Goal: Task Accomplishment & Management: Use online tool/utility

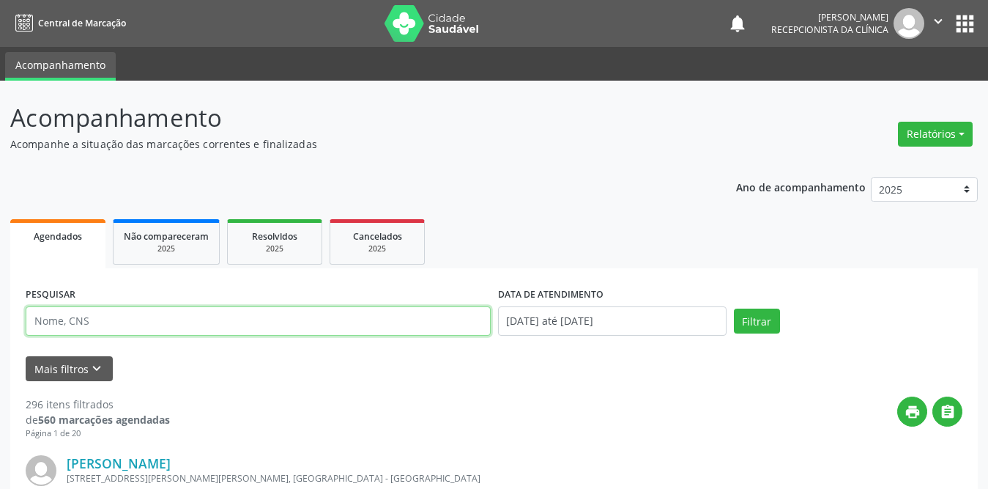
drag, startPoint x: 0, startPoint y: 0, endPoint x: 168, endPoint y: 147, distance: 222.8
click at [168, 306] on input "text" at bounding box center [258, 320] width 465 height 29
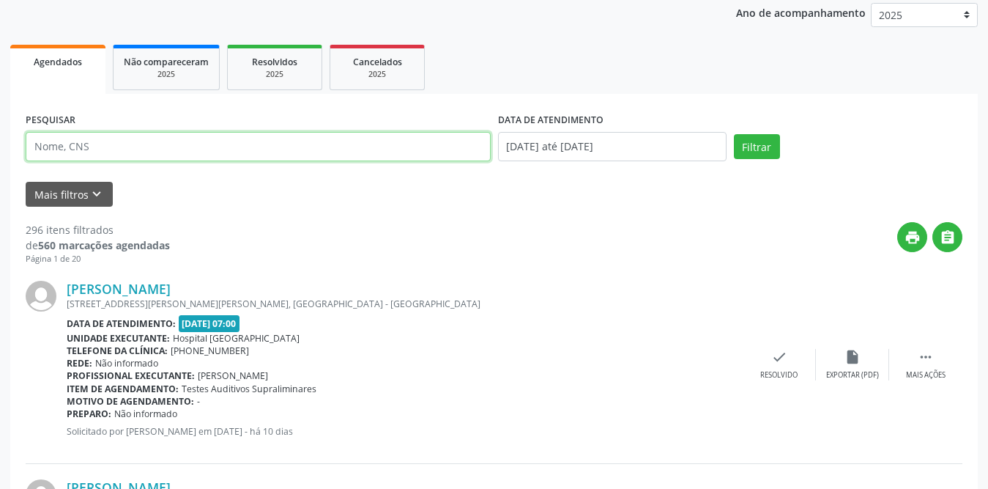
scroll to position [174, 0]
type input "[PERSON_NAME]"
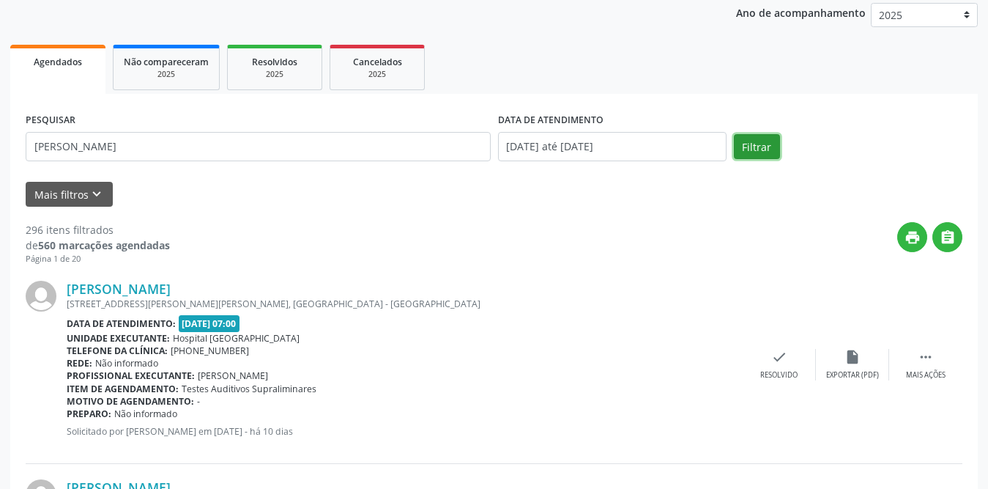
click at [758, 150] on button "Filtrar" at bounding box center [757, 146] width 46 height 25
click at [779, 359] on icon "check" at bounding box center [780, 357] width 16 height 16
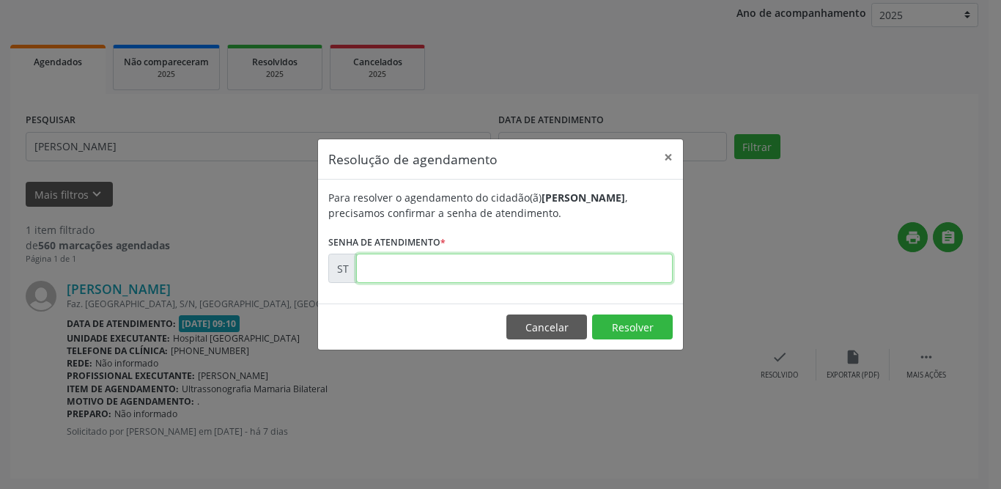
click at [373, 268] on input "text" at bounding box center [514, 268] width 317 height 29
type input "00017495"
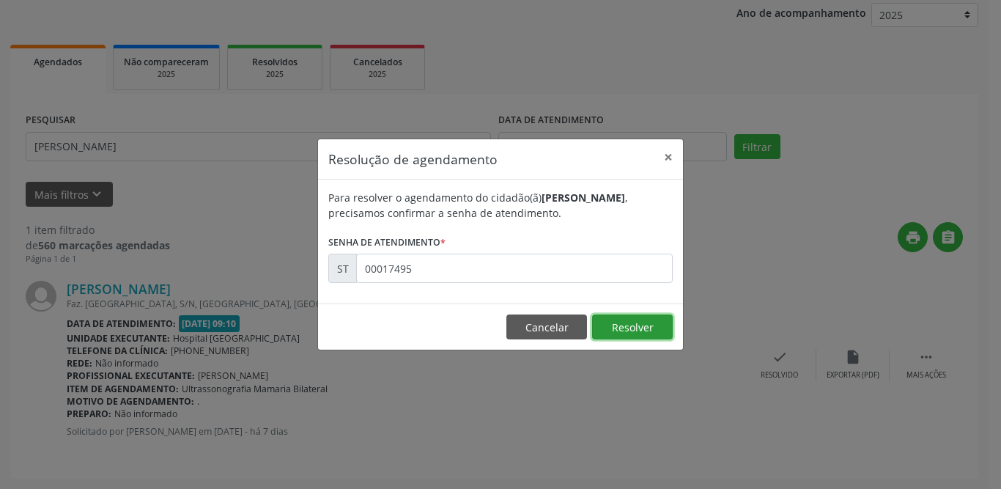
click at [597, 318] on button "Resolver" at bounding box center [632, 326] width 81 height 25
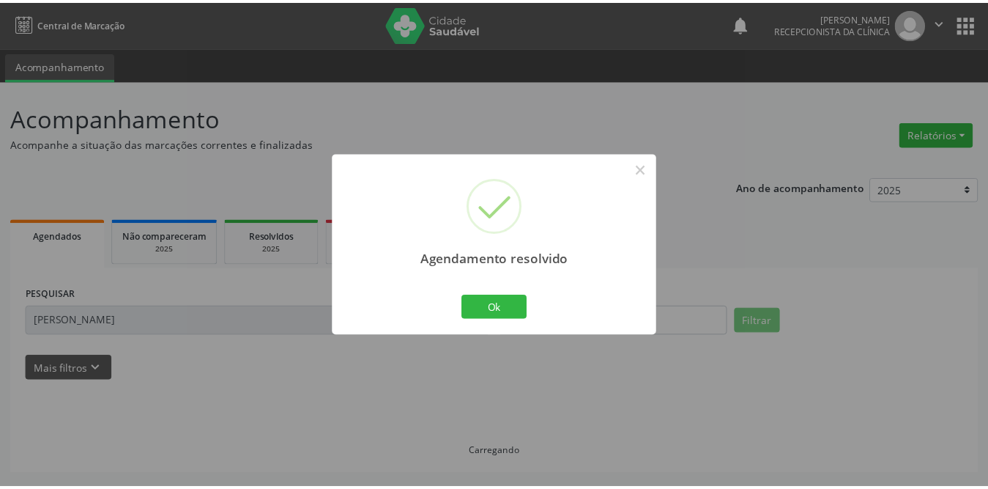
scroll to position [0, 0]
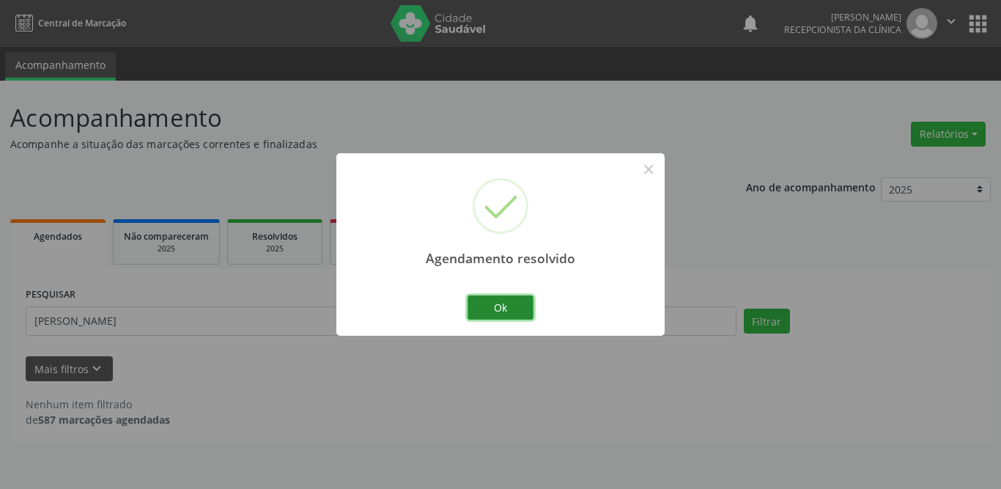
click at [498, 298] on button "Ok" at bounding box center [500, 307] width 66 height 25
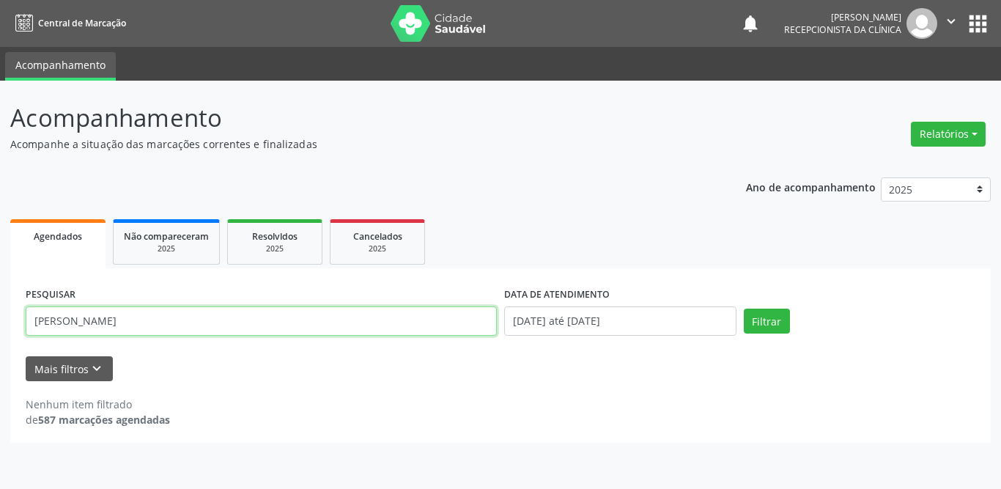
drag, startPoint x: 215, startPoint y: 322, endPoint x: 0, endPoint y: 322, distance: 214.7
click at [0, 322] on div "Acompanhamento Acompanhe a situação das marcações correntes e finalizadas Relat…" at bounding box center [500, 285] width 1001 height 408
click at [267, 313] on input "text" at bounding box center [261, 320] width 471 height 29
type input "cicera maria"
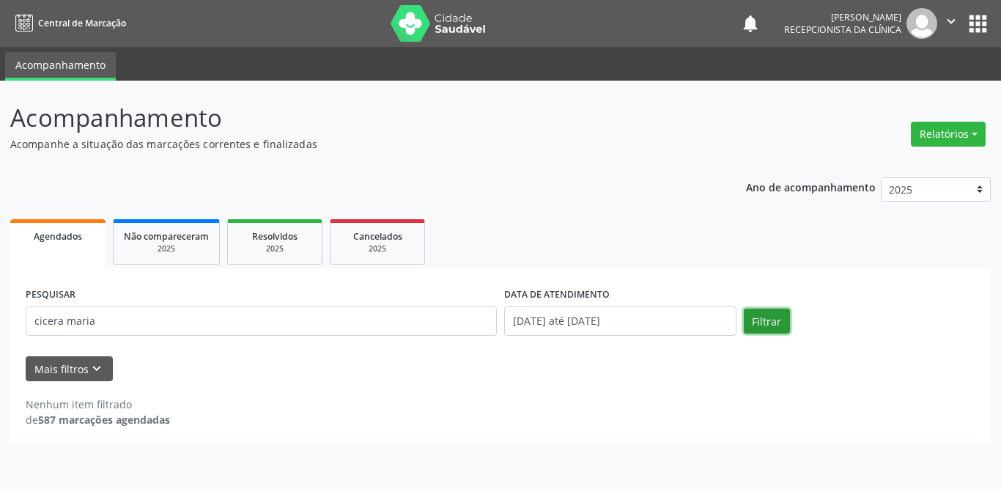
click at [766, 326] on button "Filtrar" at bounding box center [767, 320] width 46 height 25
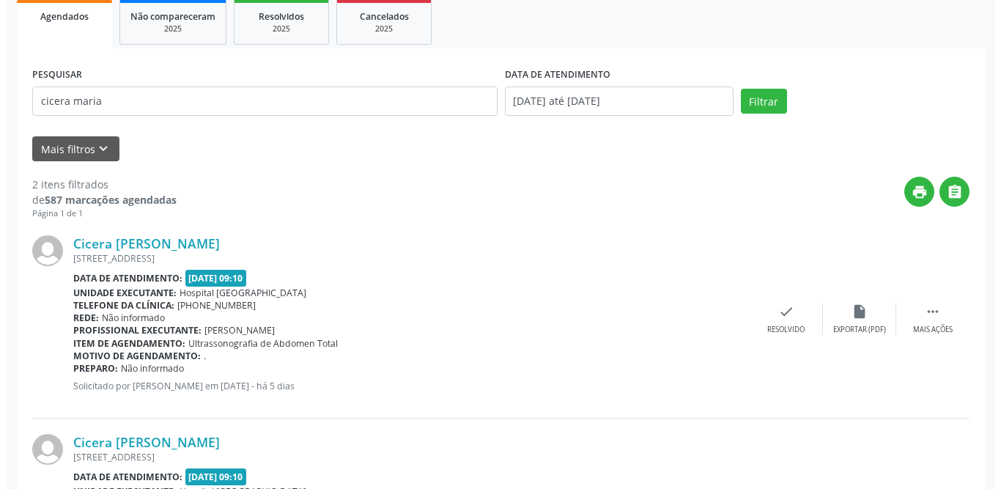
scroll to position [293, 0]
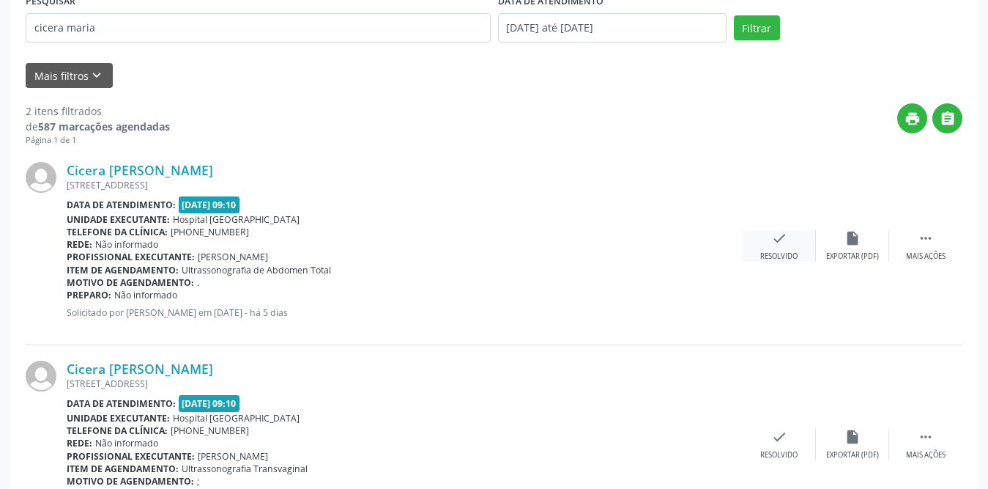
click at [772, 243] on icon "check" at bounding box center [780, 238] width 16 height 16
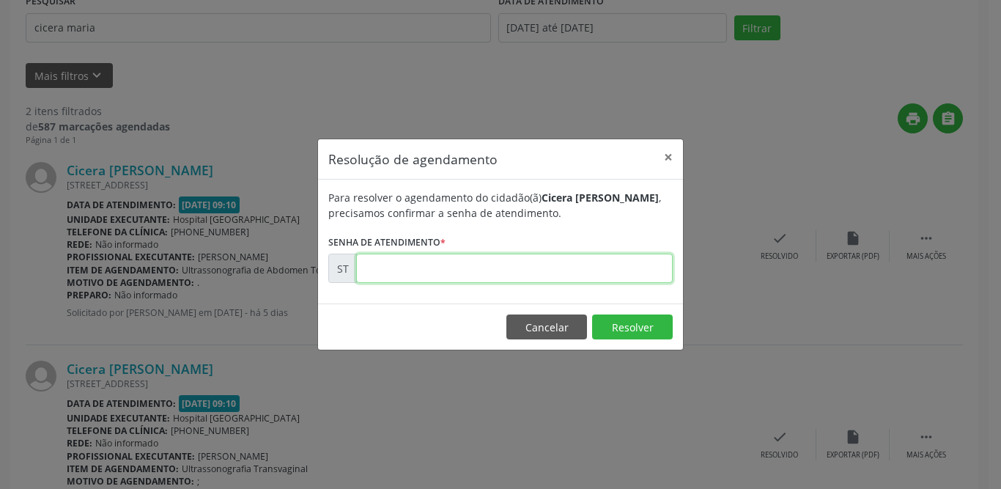
click at [395, 275] on input "text" at bounding box center [514, 268] width 317 height 29
type input "00018928"
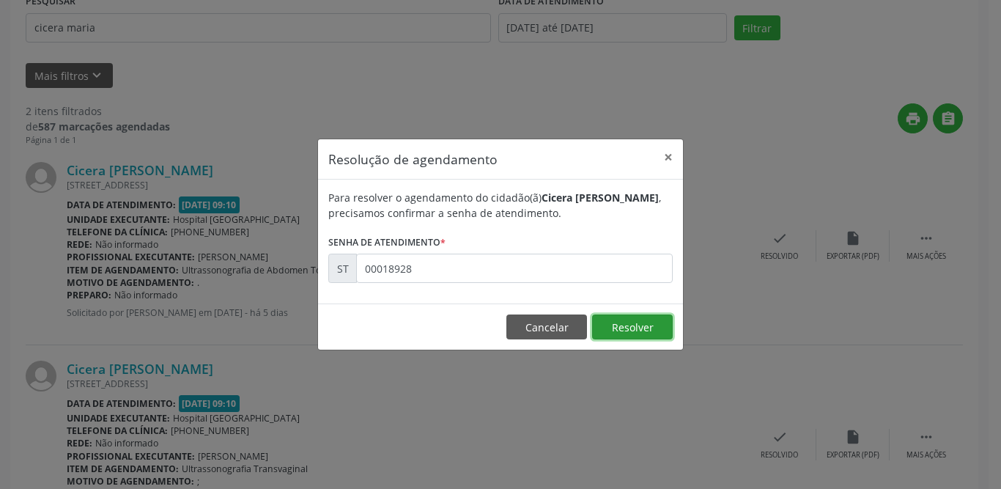
click at [656, 319] on button "Resolver" at bounding box center [632, 326] width 81 height 25
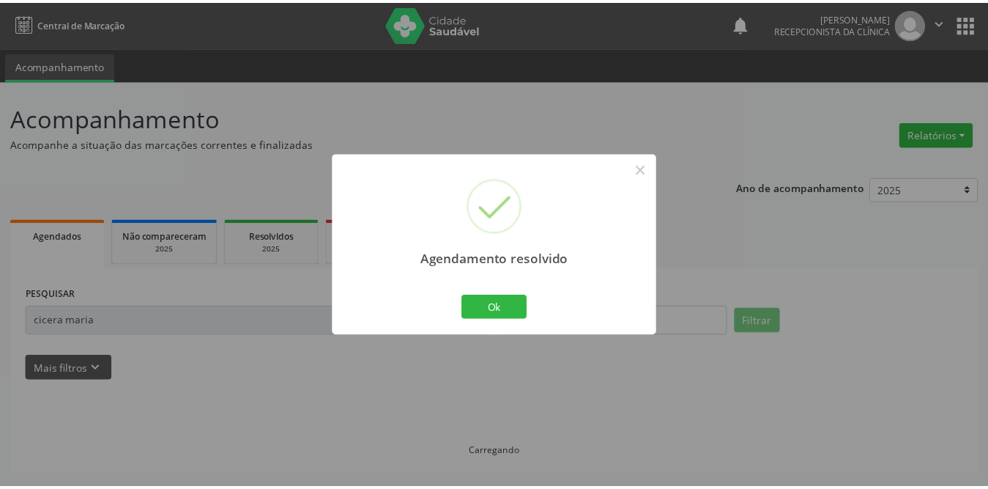
scroll to position [0, 0]
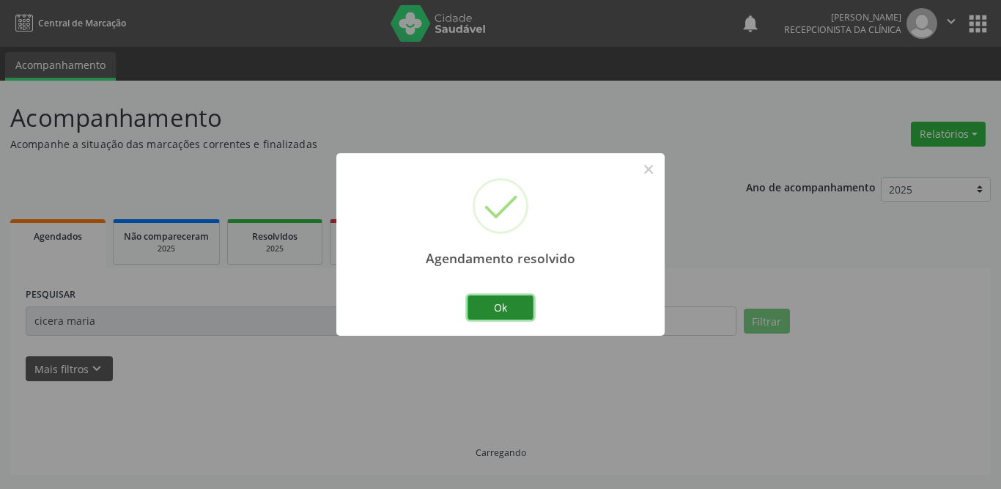
click at [514, 306] on button "Ok" at bounding box center [500, 307] width 66 height 25
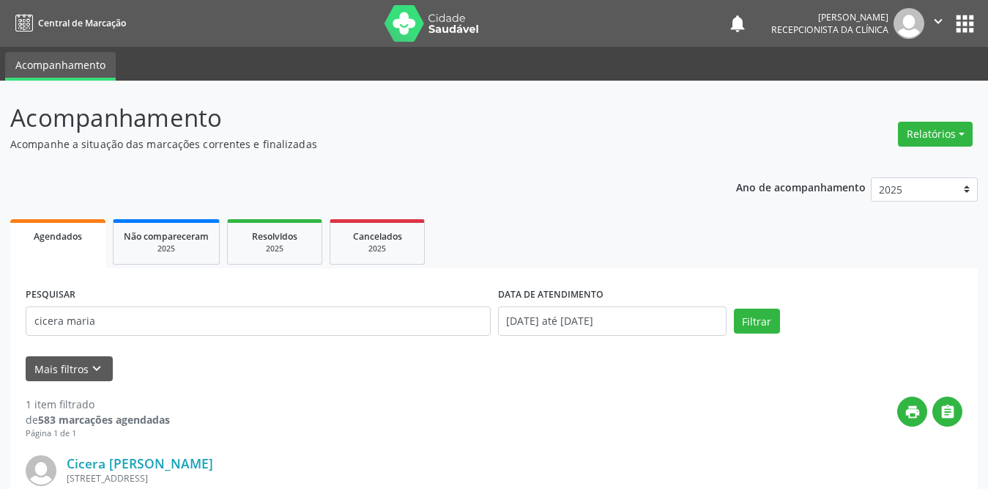
scroll to position [73, 0]
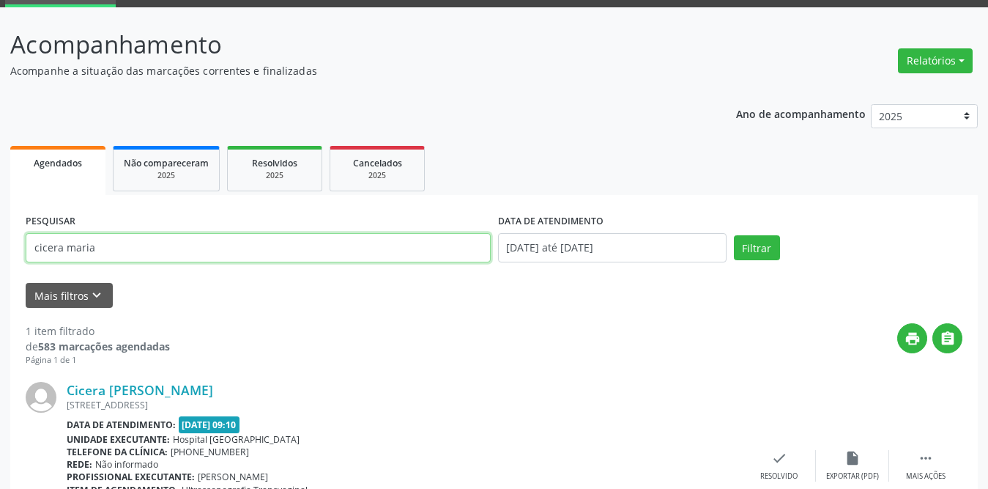
drag, startPoint x: 123, startPoint y: 246, endPoint x: 0, endPoint y: 248, distance: 123.1
click at [0, 248] on div "Acompanhamento Acompanhe a situação das marcações correntes e finalizadas Relat…" at bounding box center [494, 298] width 988 height 583
type input "gildete"
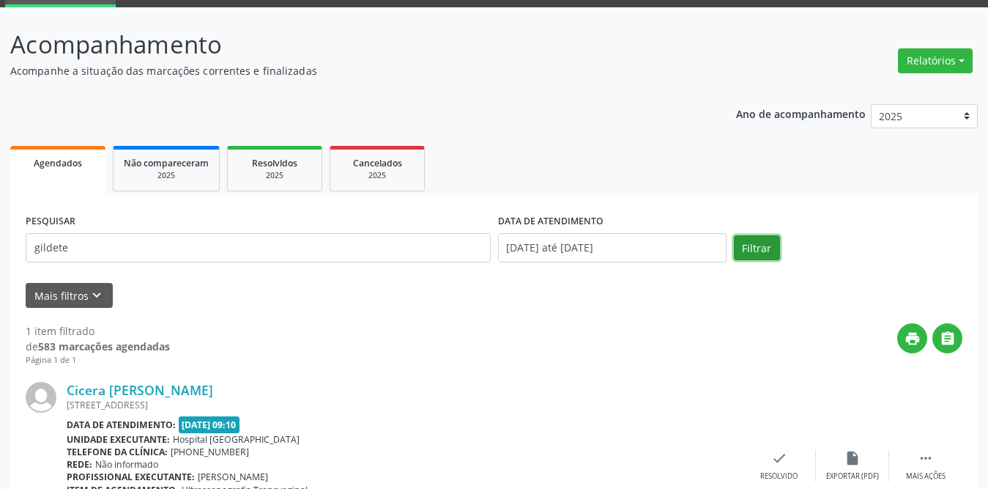
click at [744, 251] on button "Filtrar" at bounding box center [757, 247] width 46 height 25
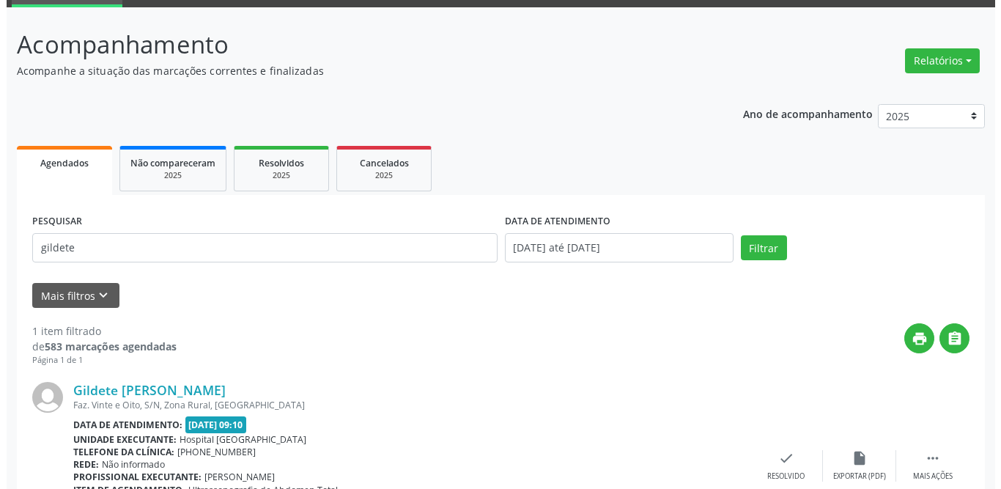
scroll to position [174, 0]
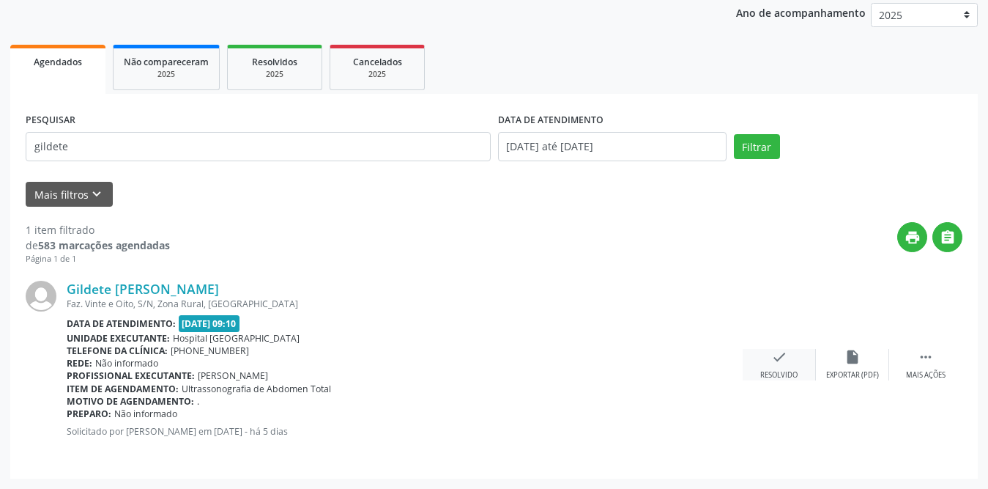
click at [783, 357] on icon "check" at bounding box center [780, 357] width 16 height 16
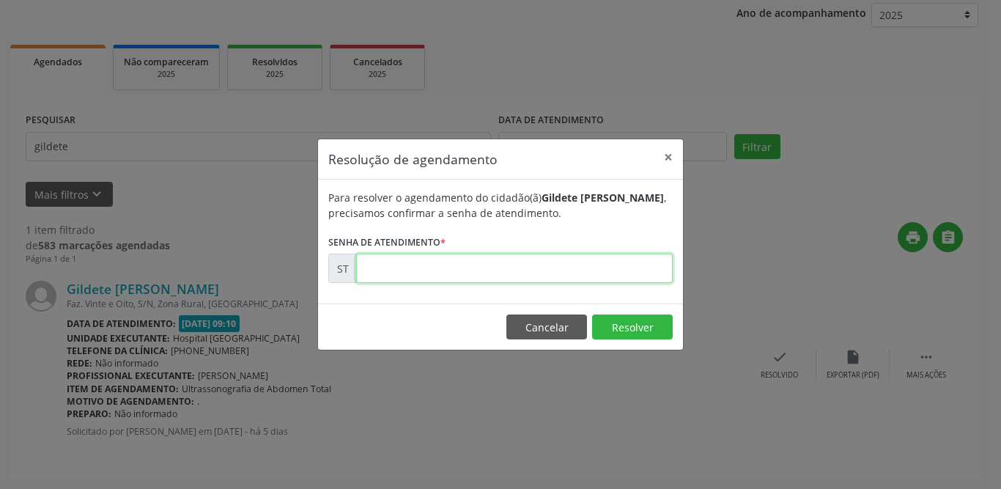
click at [402, 266] on input "text" at bounding box center [514, 268] width 317 height 29
type input "00018901"
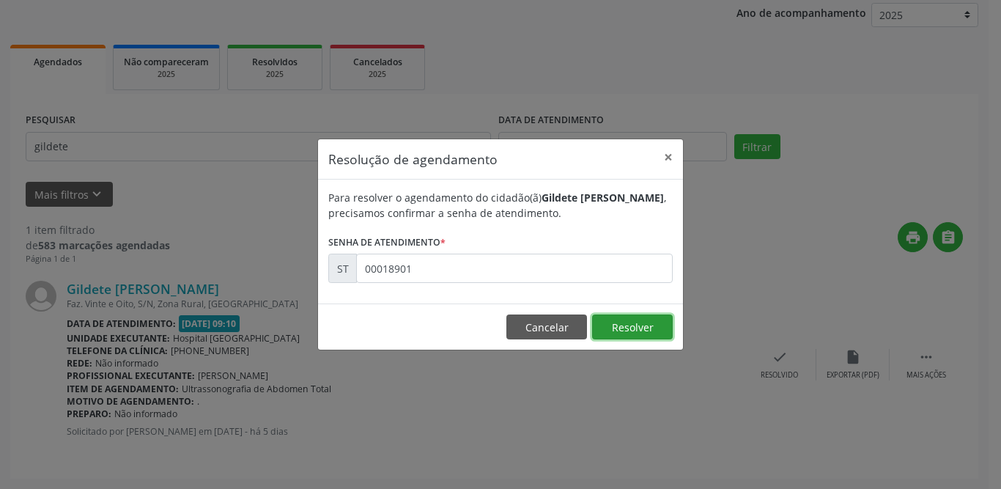
click at [643, 327] on button "Resolver" at bounding box center [632, 326] width 81 height 25
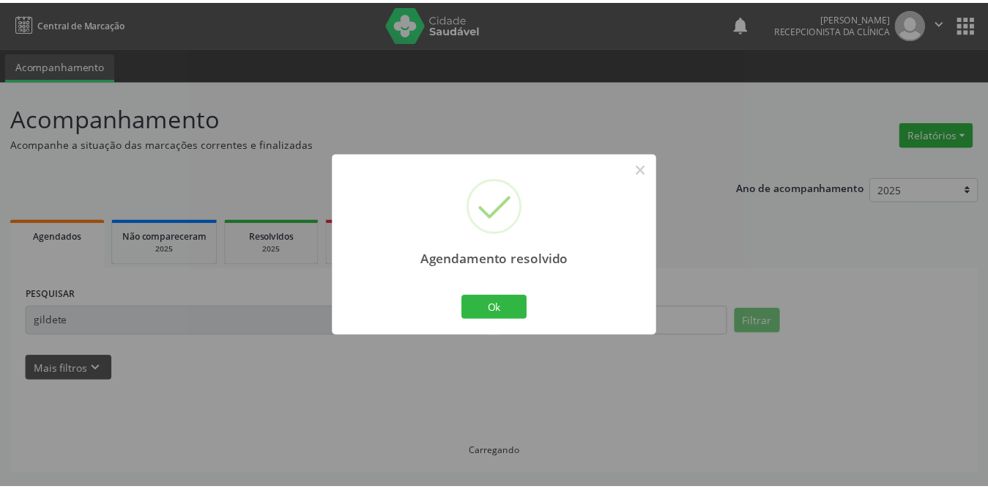
scroll to position [0, 0]
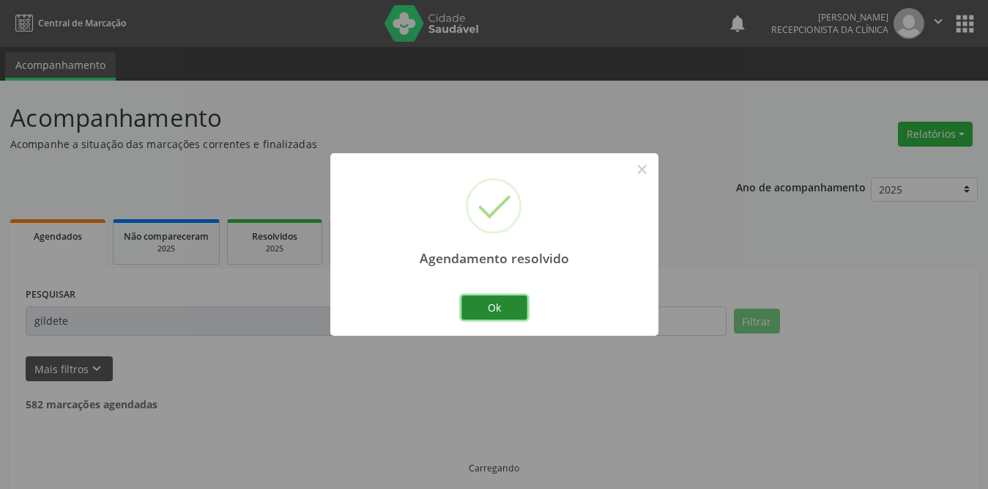
click at [508, 305] on button "Ok" at bounding box center [495, 307] width 66 height 25
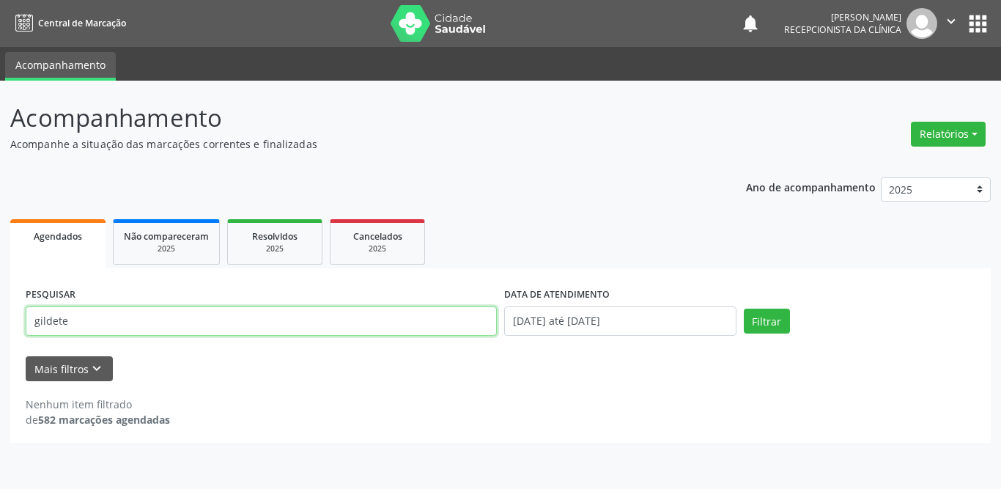
drag, startPoint x: 134, startPoint y: 322, endPoint x: 0, endPoint y: 327, distance: 134.2
click at [0, 327] on div "Acompanhamento Acompanhe a situação das marcações correntes e finalizadas Relat…" at bounding box center [500, 285] width 1001 height 408
click at [107, 328] on input "text" at bounding box center [261, 320] width 471 height 29
type input "clemilda"
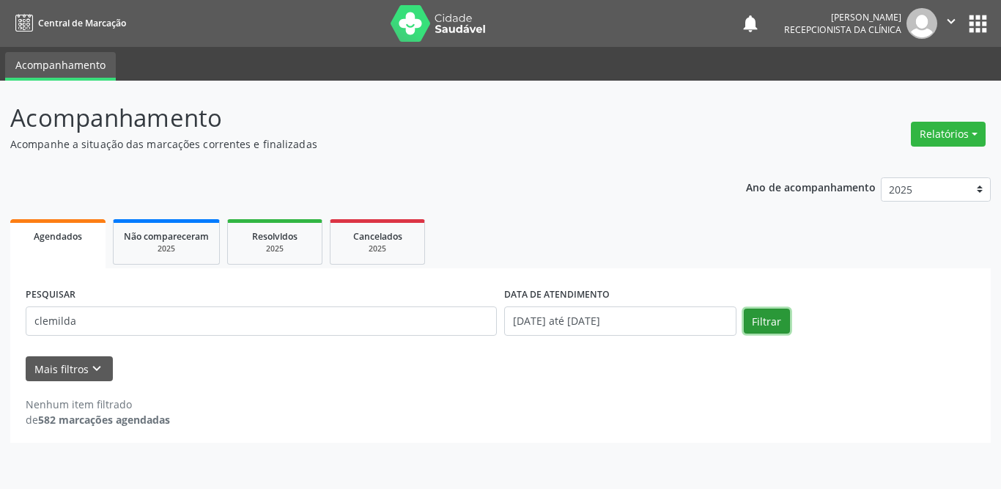
click at [770, 319] on button "Filtrar" at bounding box center [767, 320] width 46 height 25
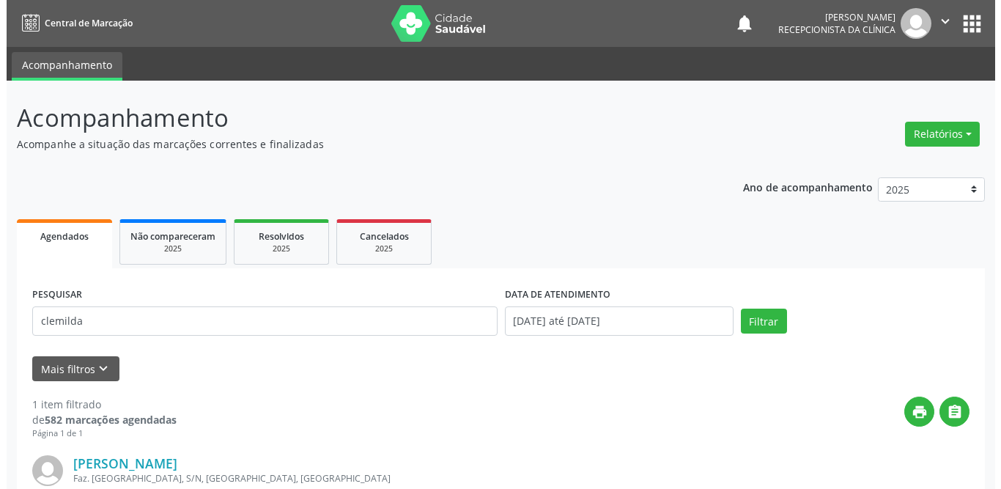
scroll to position [174, 0]
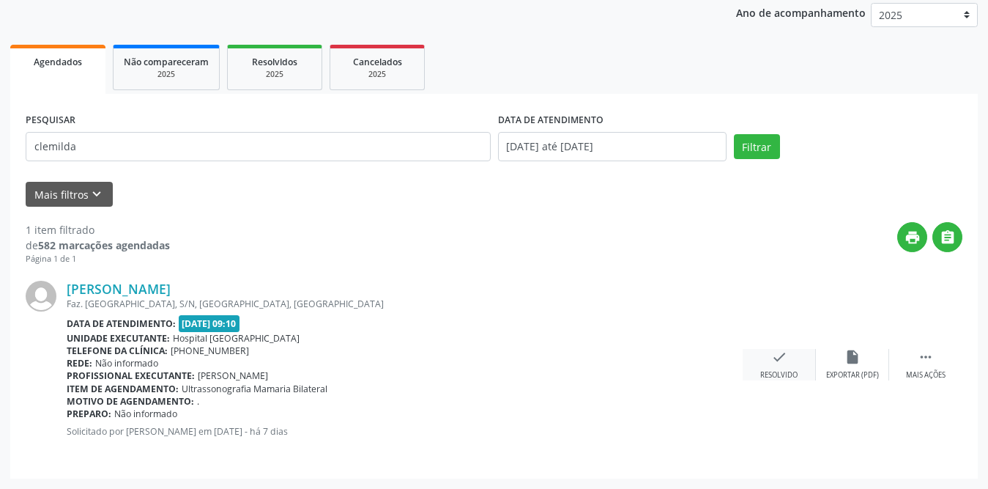
click at [776, 361] on icon "check" at bounding box center [780, 357] width 16 height 16
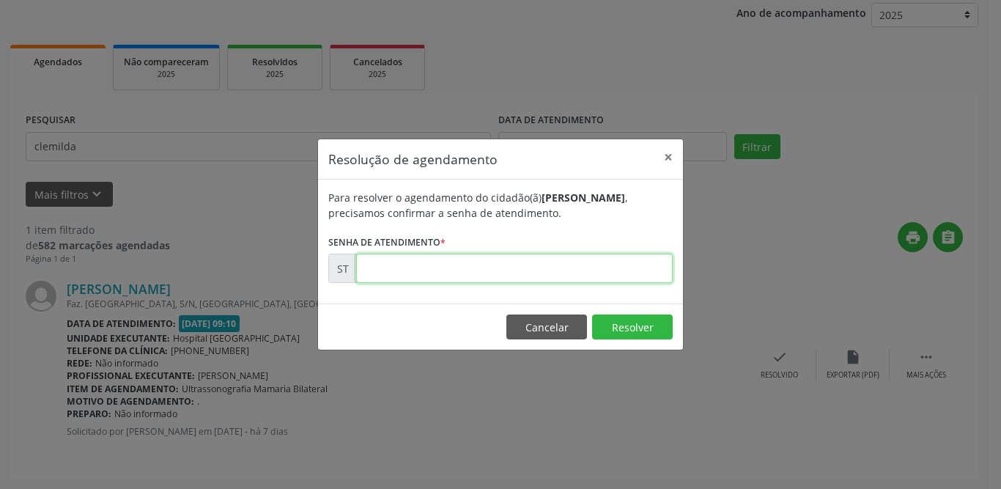
click at [456, 259] on input "text" at bounding box center [514, 268] width 317 height 29
type input "00017903"
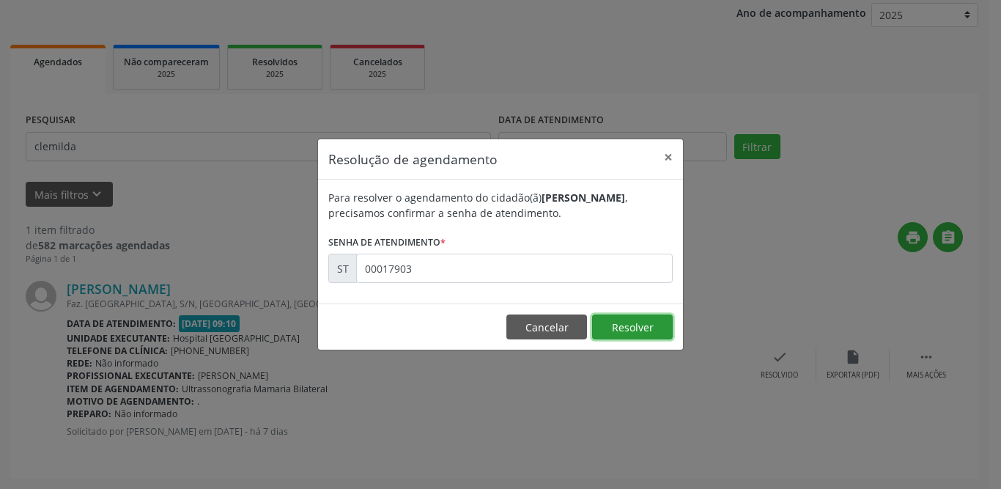
click at [617, 322] on button "Resolver" at bounding box center [632, 326] width 81 height 25
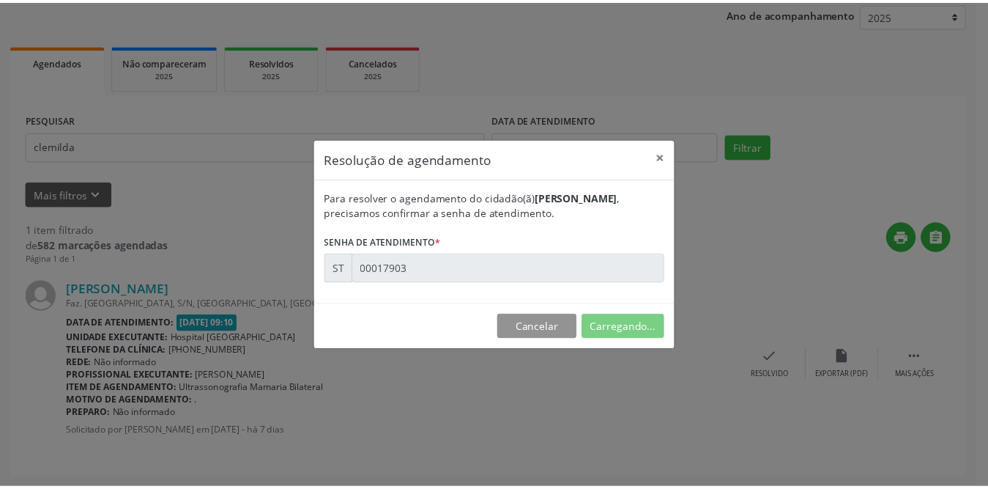
scroll to position [0, 0]
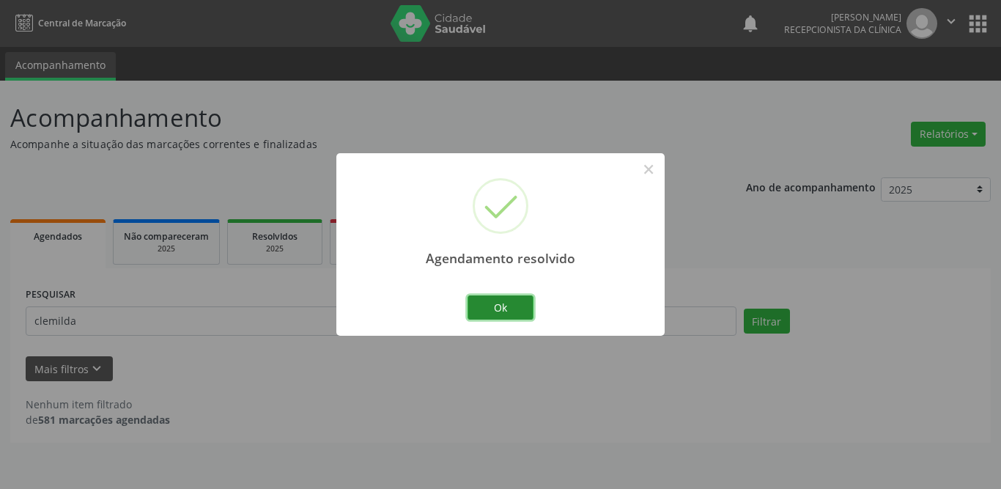
click at [493, 311] on button "Ok" at bounding box center [500, 307] width 66 height 25
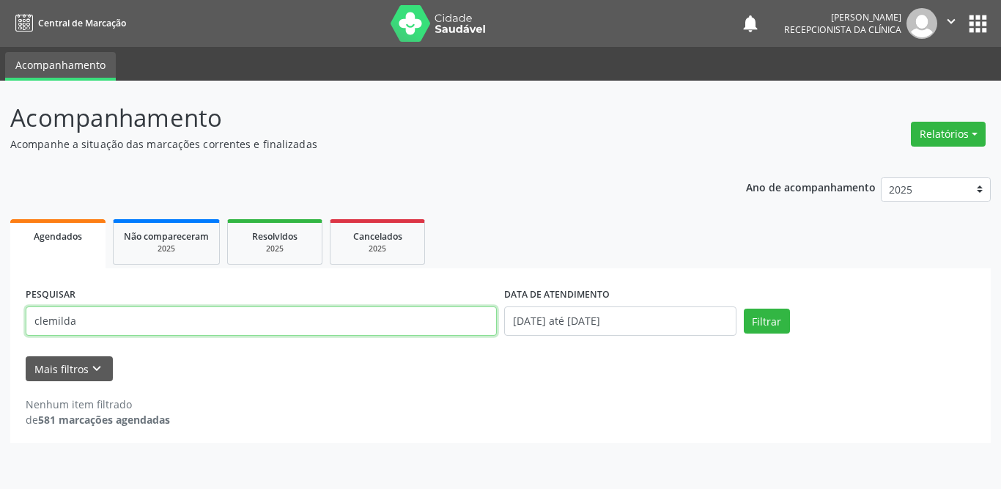
drag, startPoint x: 189, startPoint y: 319, endPoint x: 0, endPoint y: 324, distance: 189.1
click at [0, 324] on div "Acompanhamento Acompanhe a situação das marcações correntes e finalizadas Relat…" at bounding box center [500, 285] width 1001 height 408
type input "luzinete"
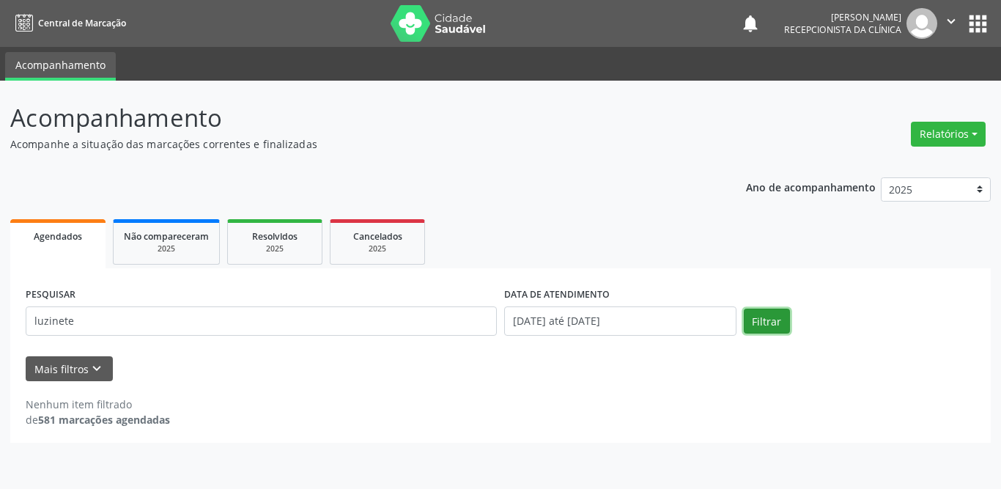
click at [783, 316] on button "Filtrar" at bounding box center [767, 320] width 46 height 25
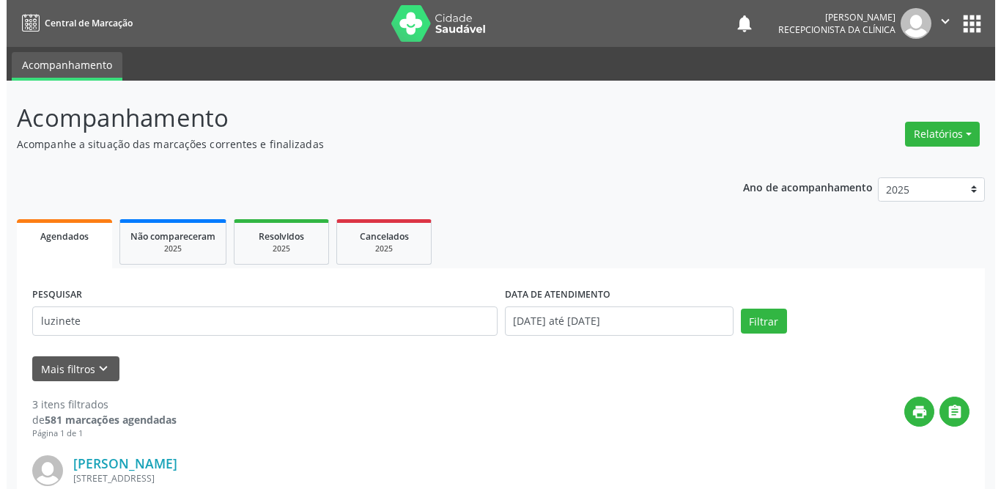
scroll to position [220, 0]
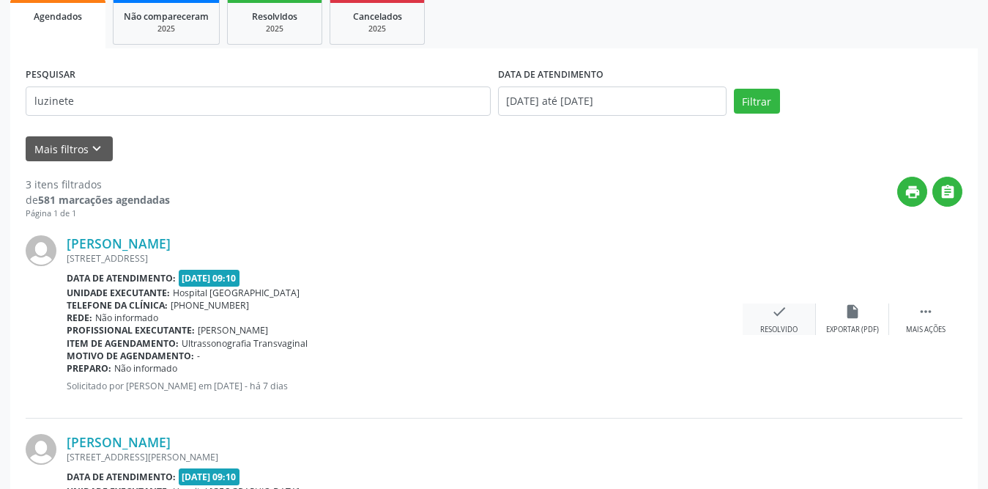
click at [795, 308] on div "check Resolvido" at bounding box center [779, 319] width 73 height 32
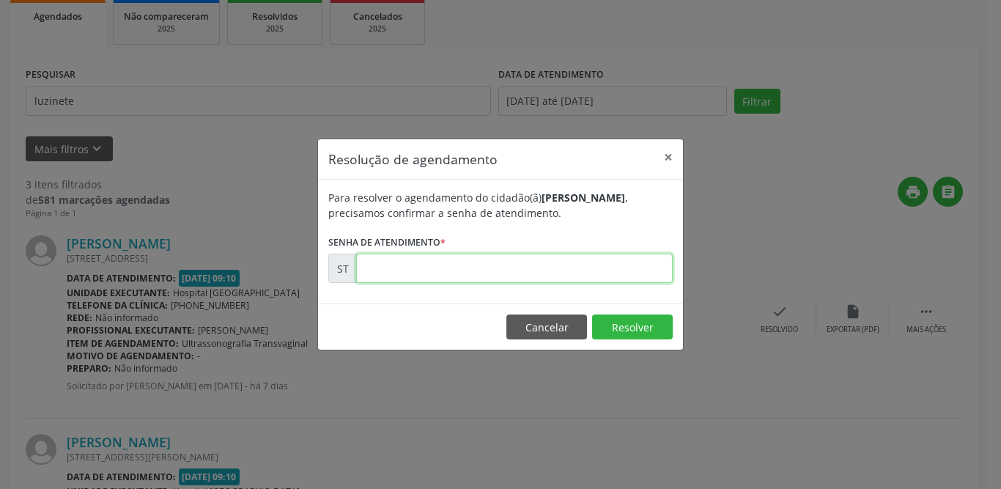
click at [532, 276] on input "text" at bounding box center [514, 268] width 317 height 29
type input "00018021"
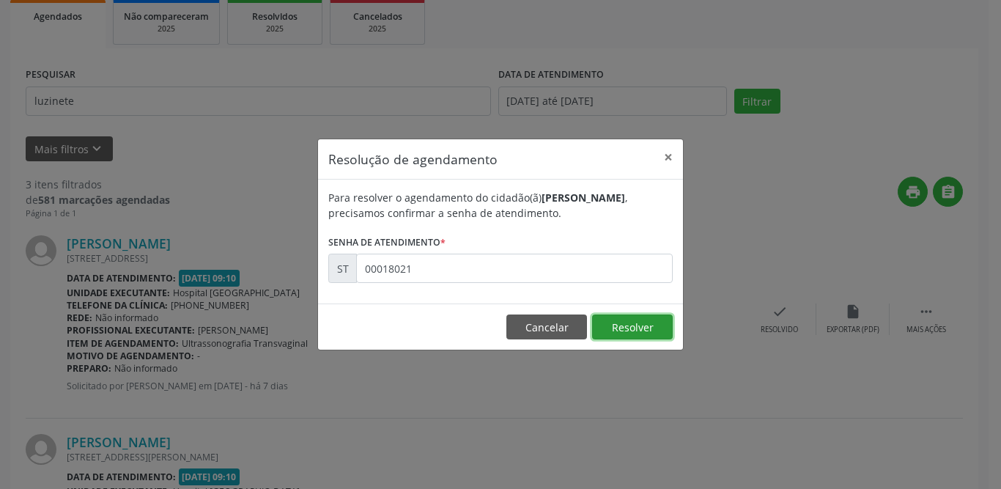
click at [612, 314] on button "Resolver" at bounding box center [632, 326] width 81 height 25
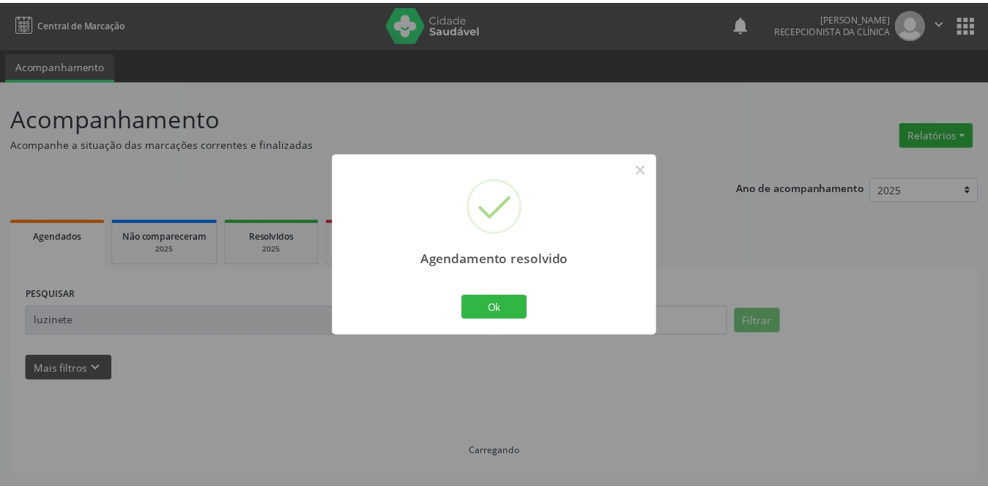
scroll to position [0, 0]
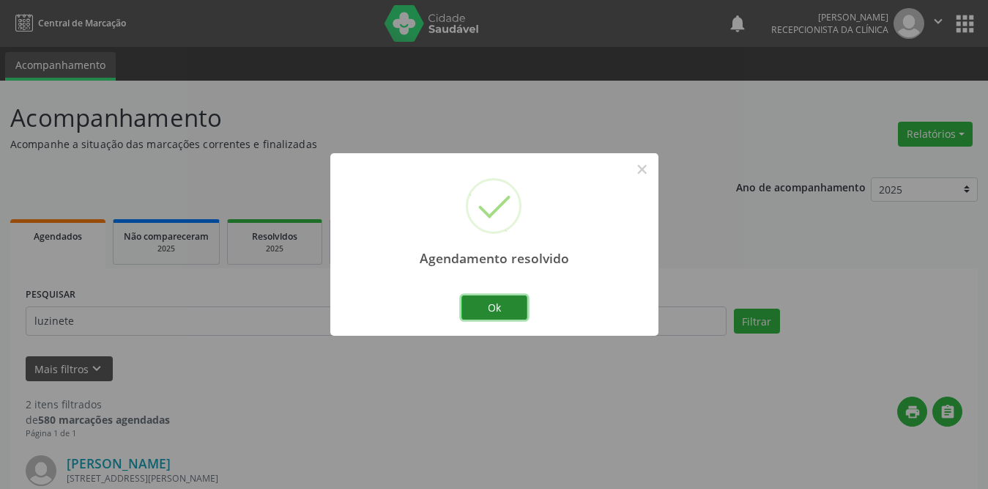
click at [489, 310] on button "Ok" at bounding box center [495, 307] width 66 height 25
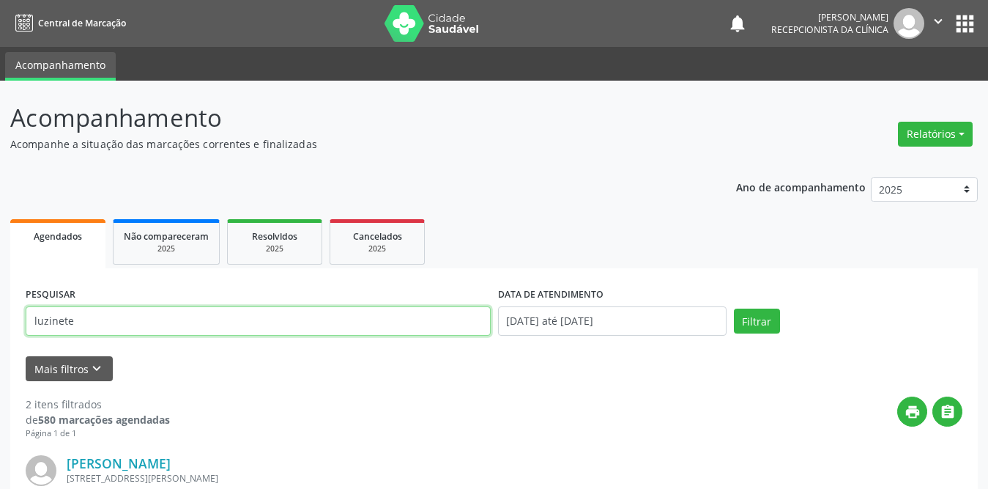
drag, startPoint x: 160, startPoint y: 317, endPoint x: 0, endPoint y: 311, distance: 159.8
click at [0, 311] on div "Acompanhamento Acompanhe a situação das marcações correntes e finalizadas Relat…" at bounding box center [494, 471] width 988 height 781
type input "[PERSON_NAME]"
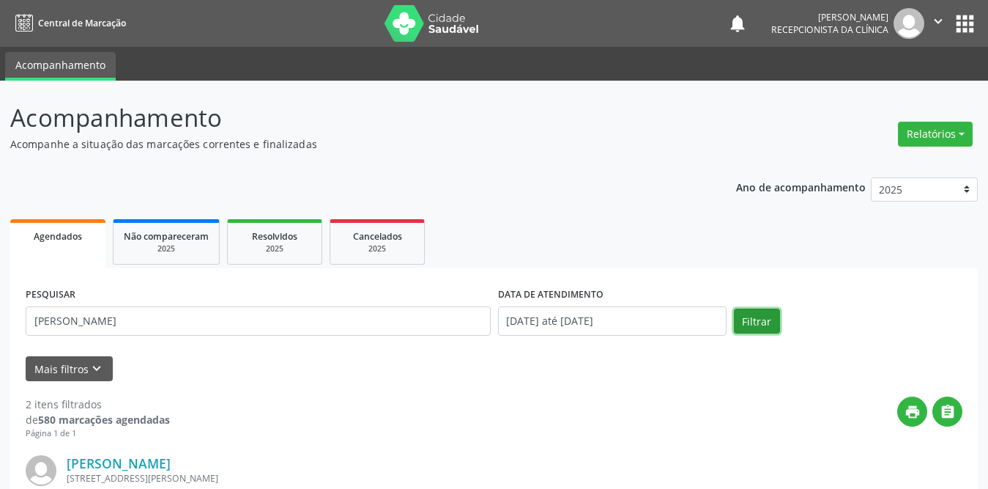
click at [766, 321] on button "Filtrar" at bounding box center [757, 320] width 46 height 25
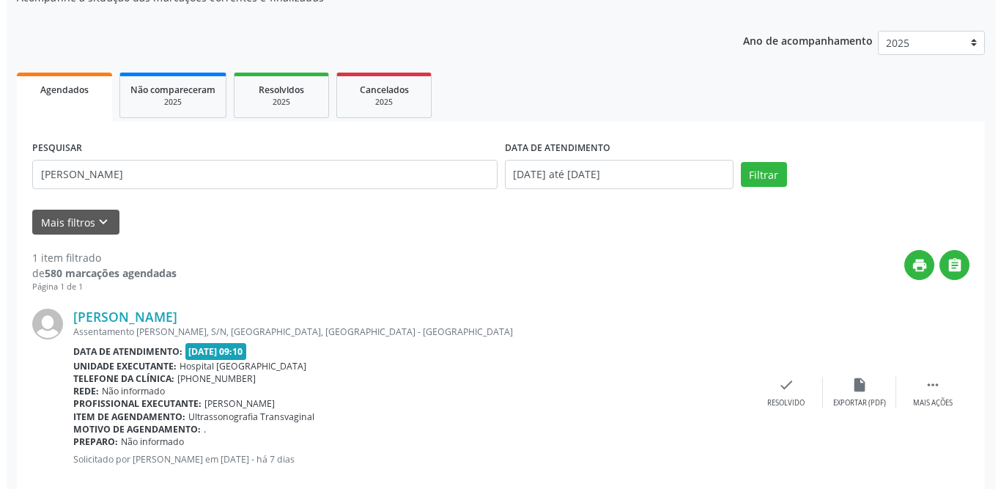
scroll to position [174, 0]
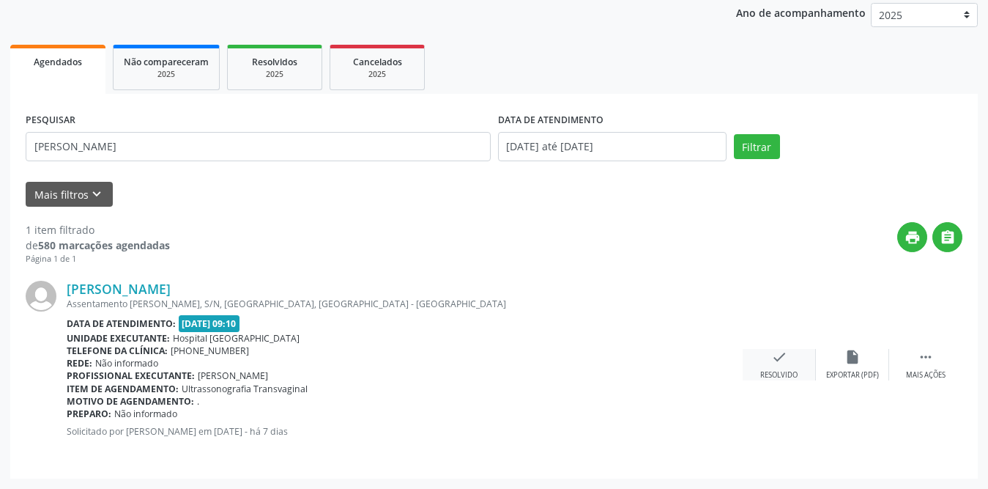
click at [791, 359] on div "check Resolvido" at bounding box center [779, 365] width 73 height 32
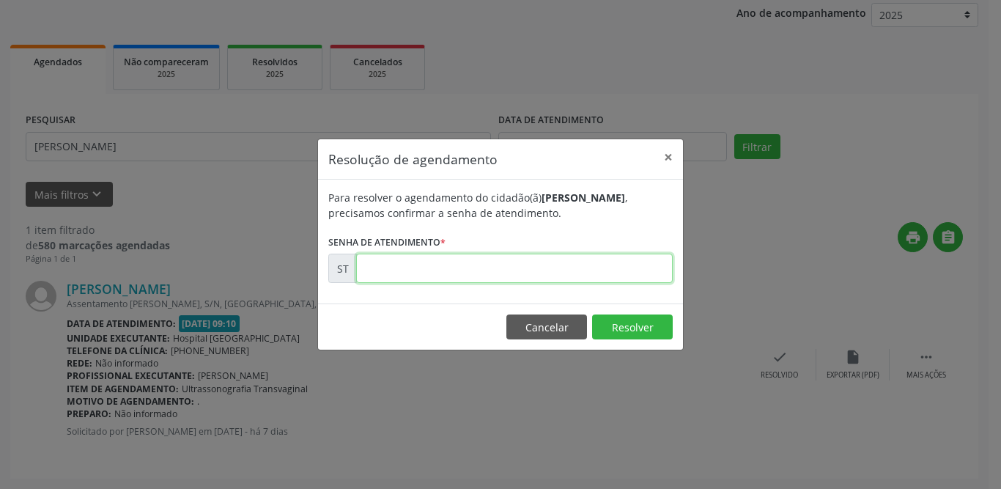
click at [382, 267] on input "text" at bounding box center [514, 268] width 317 height 29
type input "00017438"
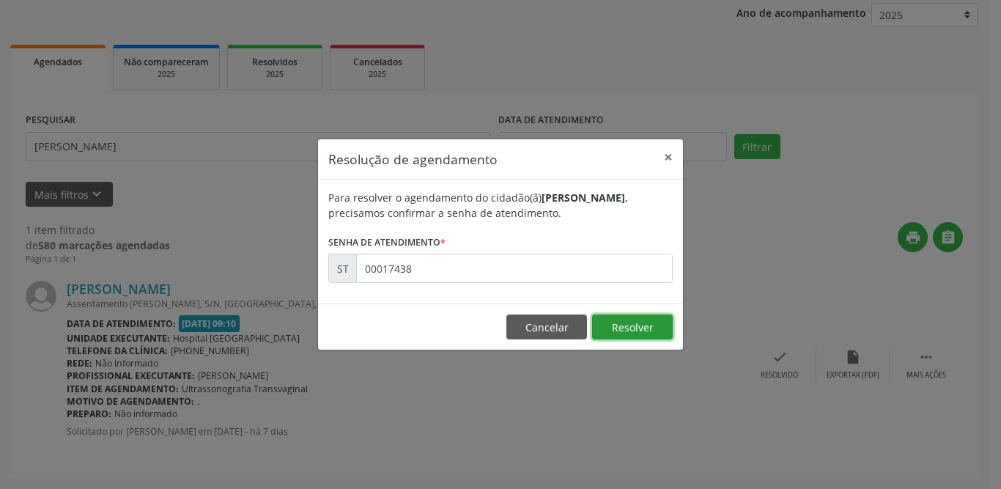
click at [623, 325] on button "Resolver" at bounding box center [632, 326] width 81 height 25
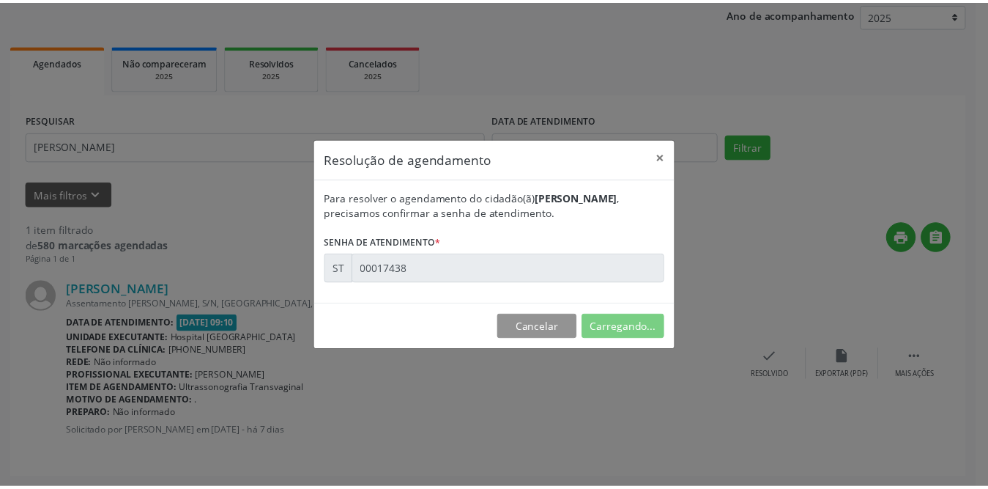
scroll to position [0, 0]
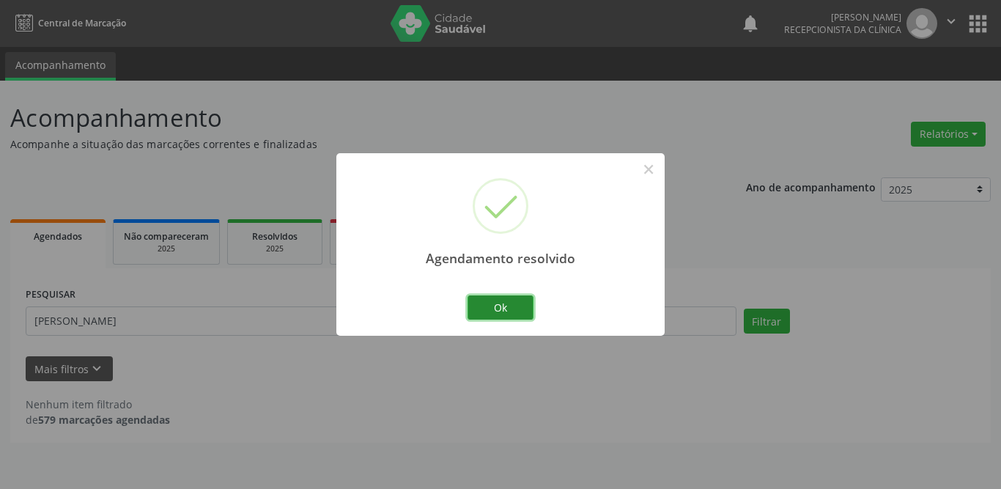
click at [510, 311] on button "Ok" at bounding box center [500, 307] width 66 height 25
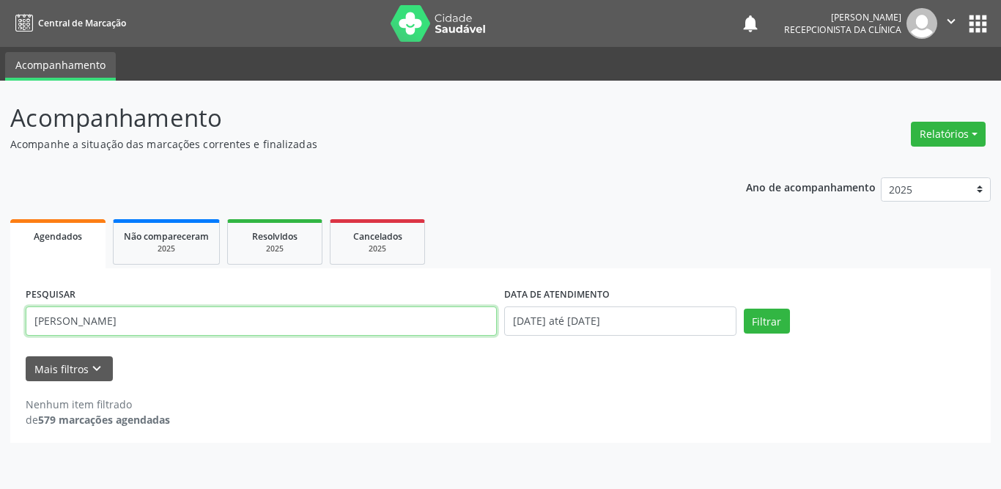
drag, startPoint x: 119, startPoint y: 316, endPoint x: 0, endPoint y: 308, distance: 119.0
click at [0, 308] on div "Acompanhamento Acompanhe a situação das marcações correntes e finalizadas Relat…" at bounding box center [500, 285] width 1001 height 408
type input "[PERSON_NAME]"
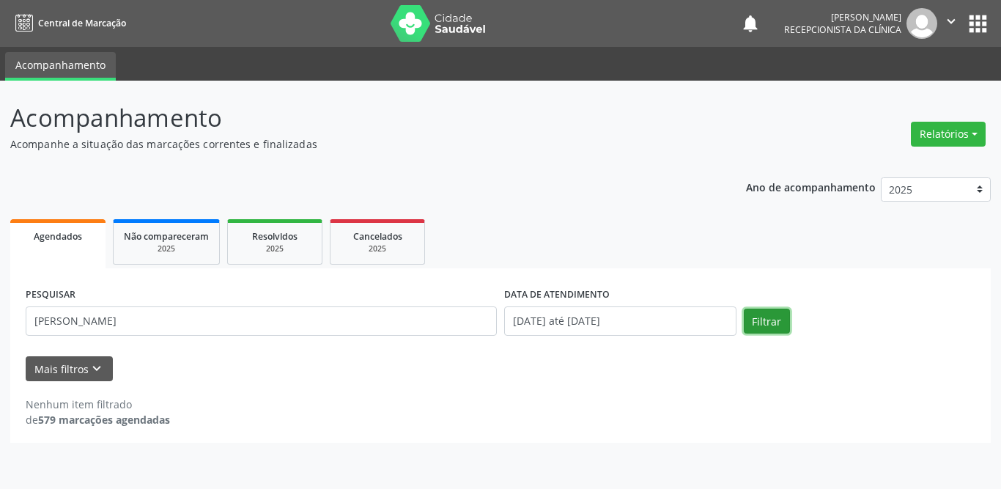
click at [774, 317] on button "Filtrar" at bounding box center [767, 320] width 46 height 25
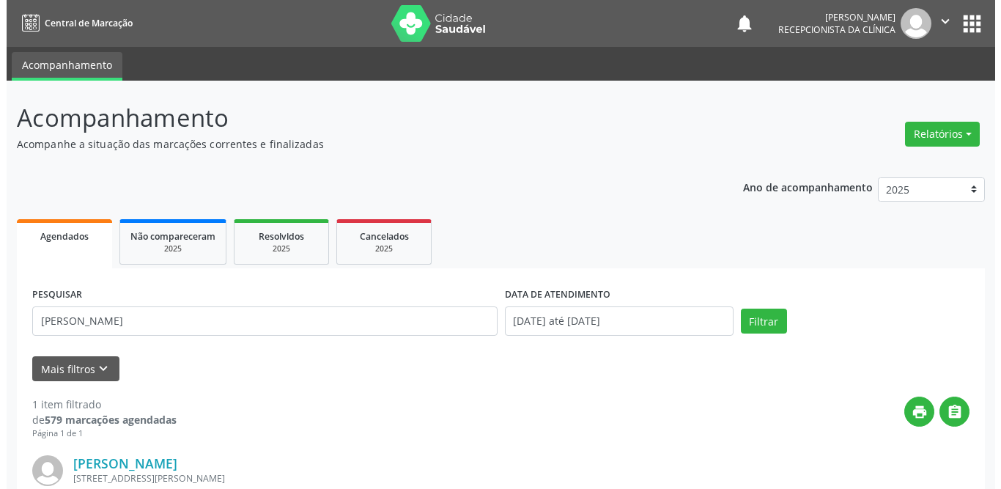
scroll to position [147, 0]
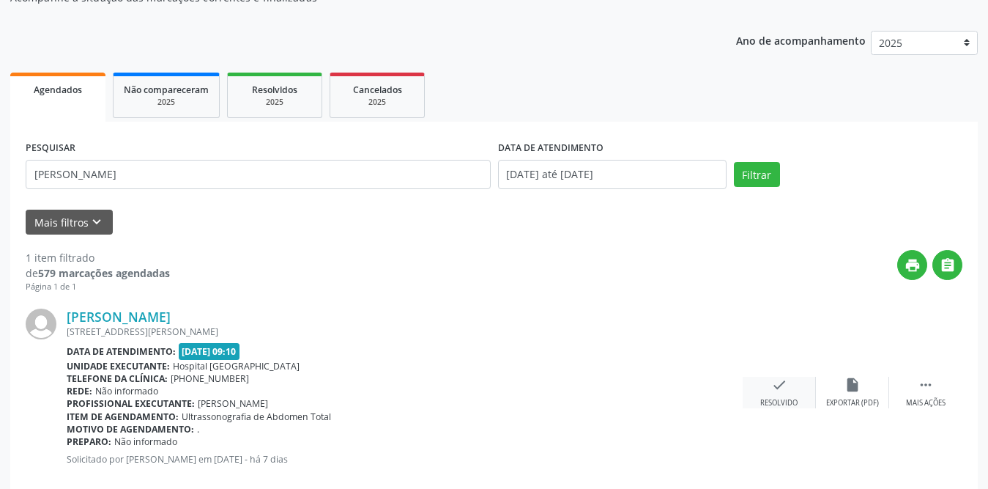
click at [779, 380] on icon "check" at bounding box center [780, 385] width 16 height 16
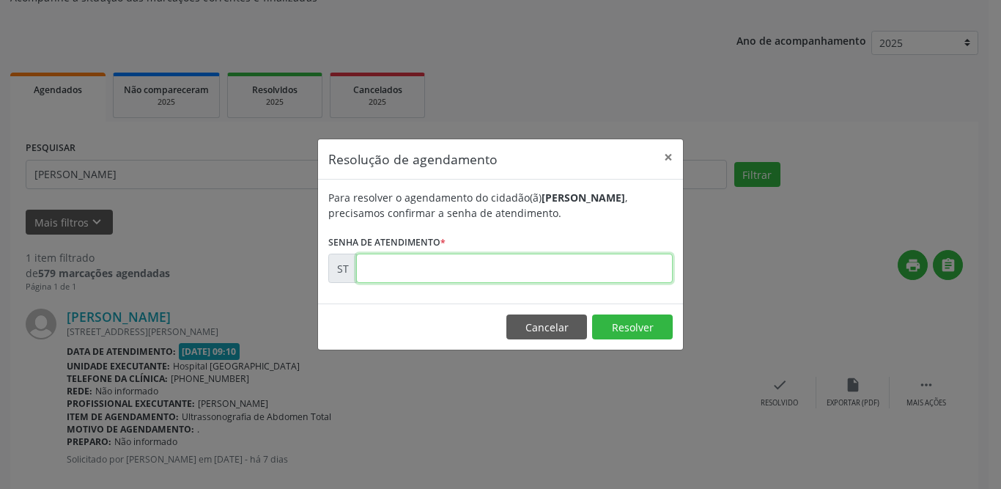
click at [561, 273] on input "text" at bounding box center [514, 268] width 317 height 29
type input "00017971"
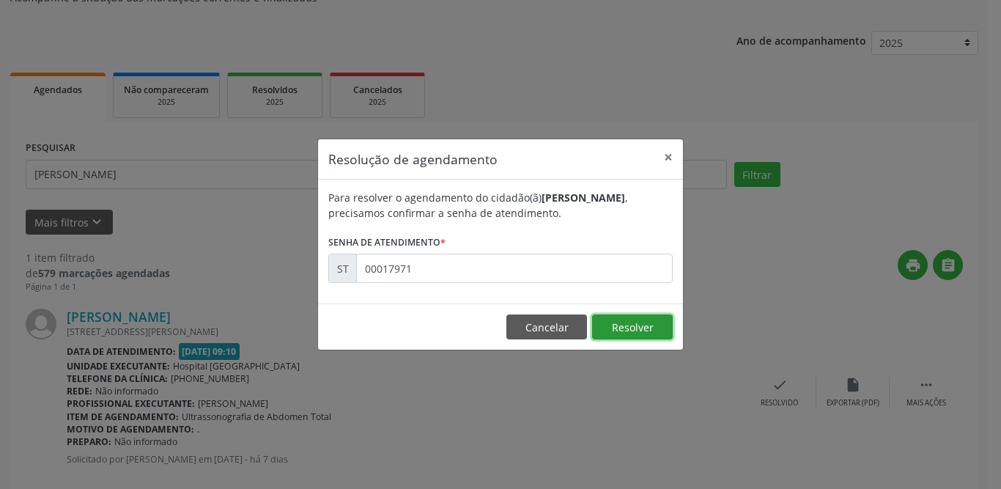
click at [635, 325] on button "Resolver" at bounding box center [632, 326] width 81 height 25
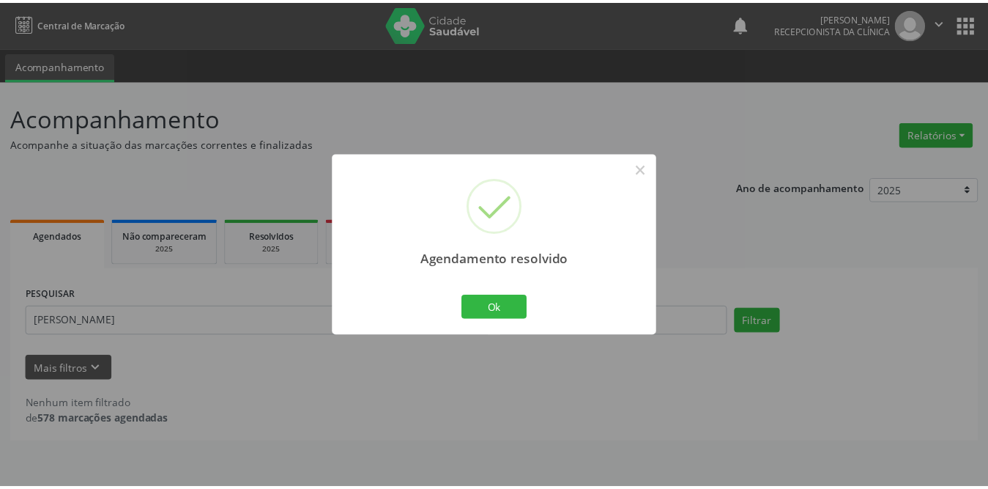
scroll to position [0, 0]
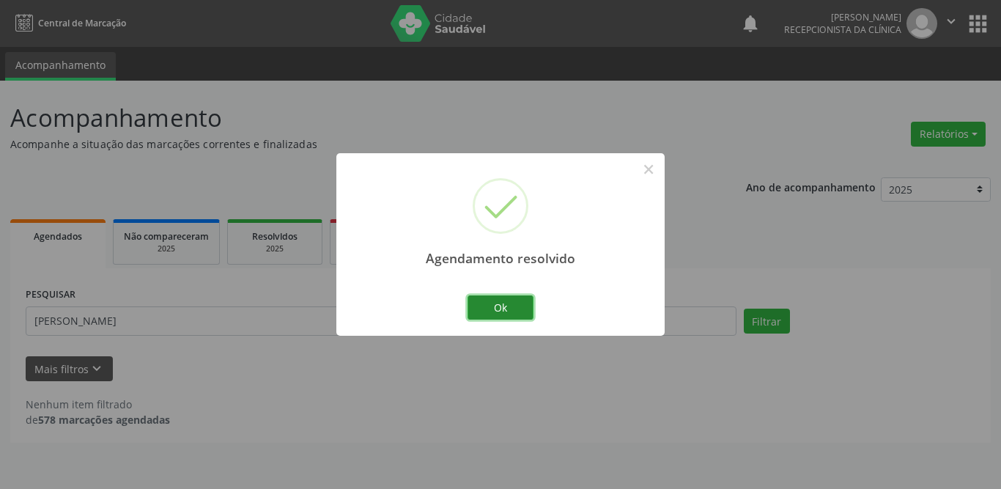
click at [502, 299] on button "Ok" at bounding box center [500, 307] width 66 height 25
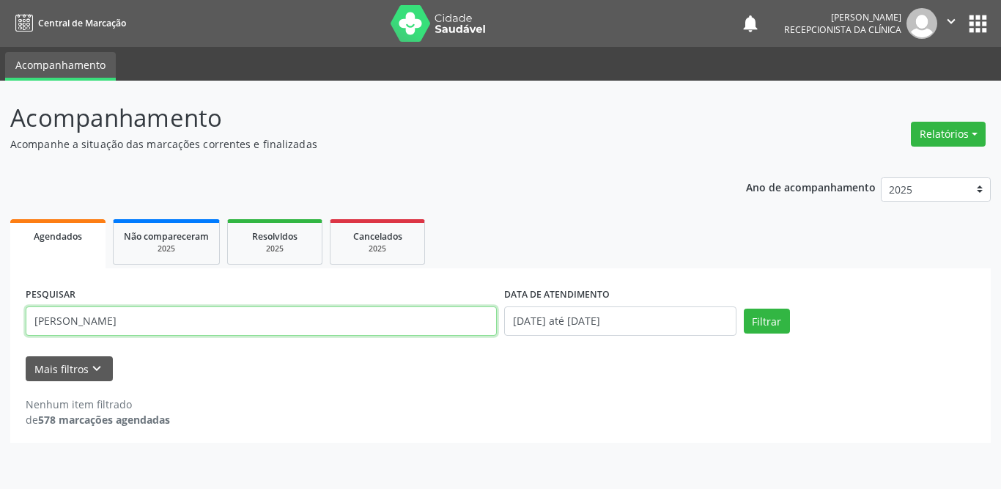
click at [256, 325] on input "[PERSON_NAME]" at bounding box center [261, 320] width 471 height 29
type input "[PERSON_NAME]"
click at [744, 308] on button "Filtrar" at bounding box center [767, 320] width 46 height 25
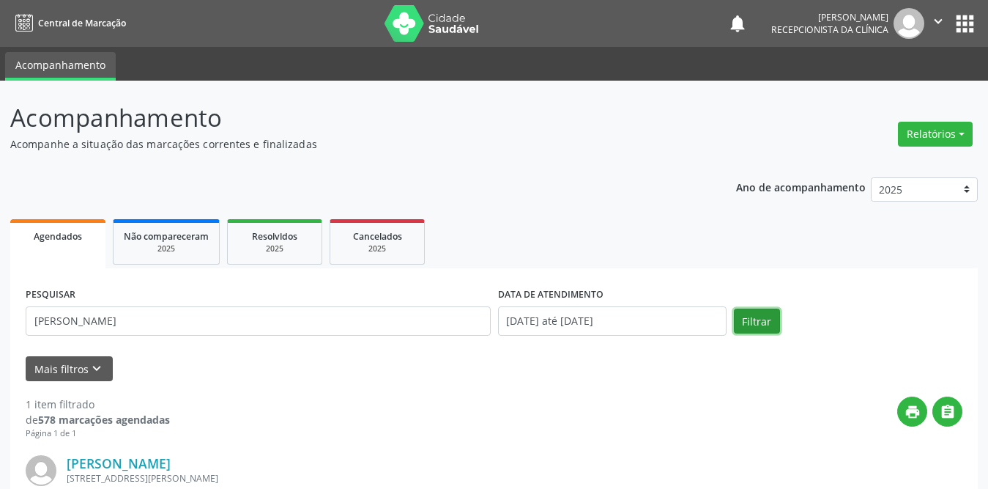
click at [761, 326] on button "Filtrar" at bounding box center [757, 320] width 46 height 25
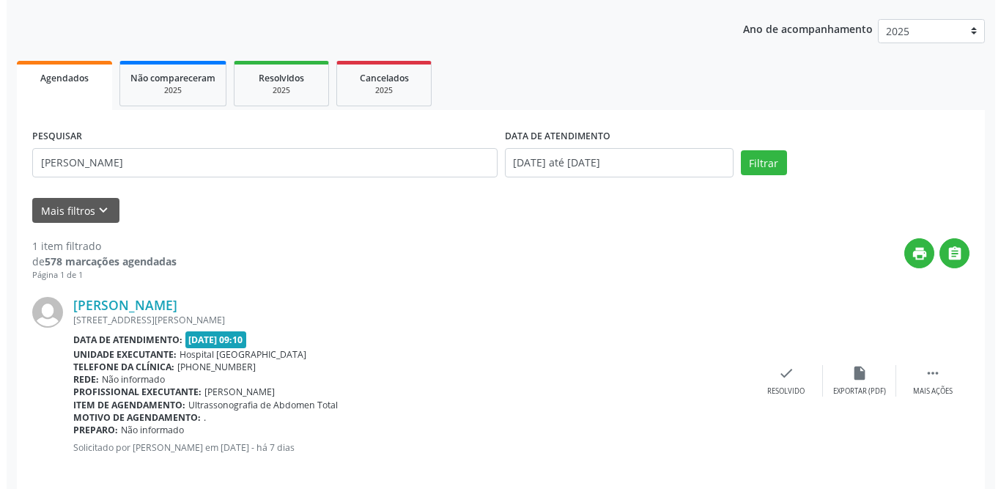
scroll to position [174, 0]
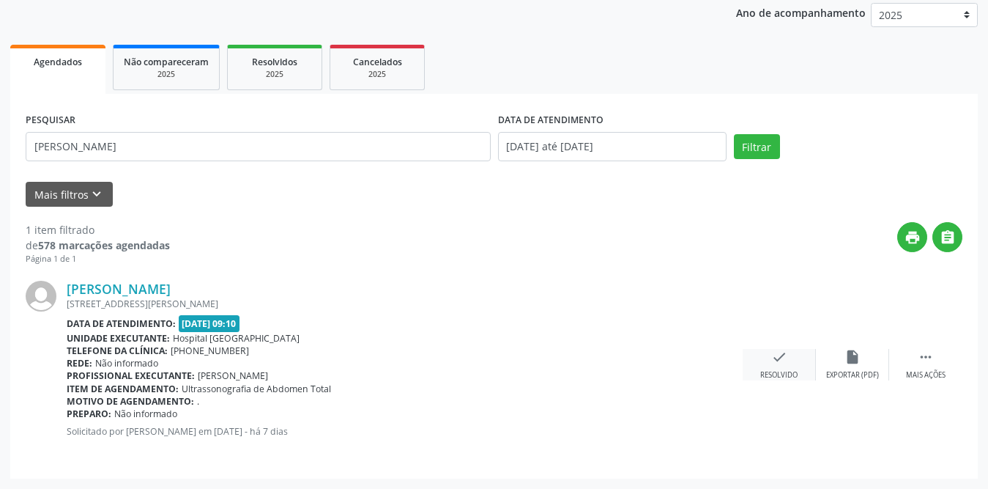
click at [773, 363] on icon "check" at bounding box center [780, 357] width 16 height 16
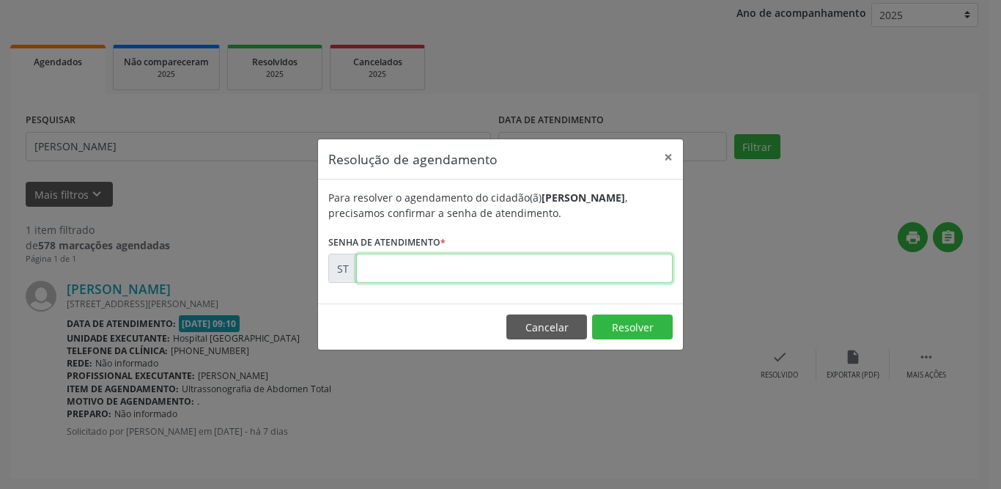
click at [452, 274] on input "text" at bounding box center [514, 268] width 317 height 29
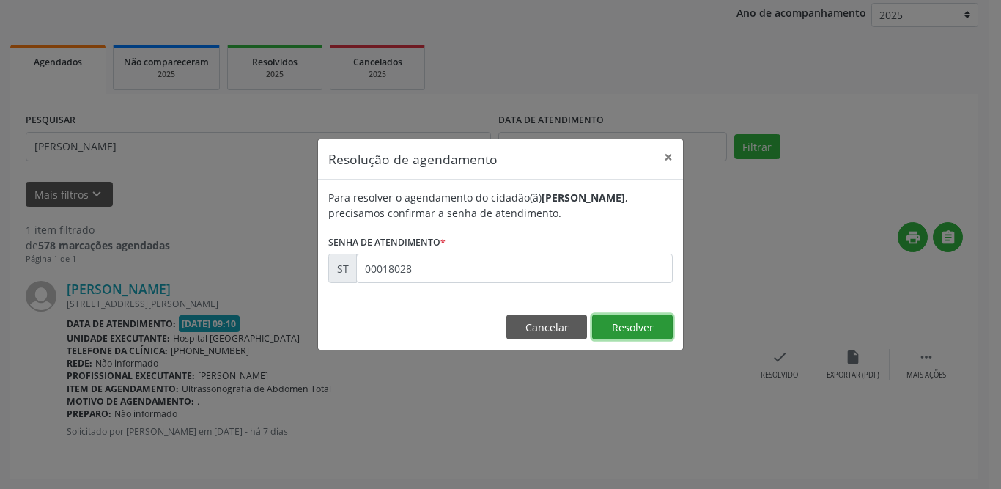
click at [632, 326] on button "Resolver" at bounding box center [632, 326] width 81 height 25
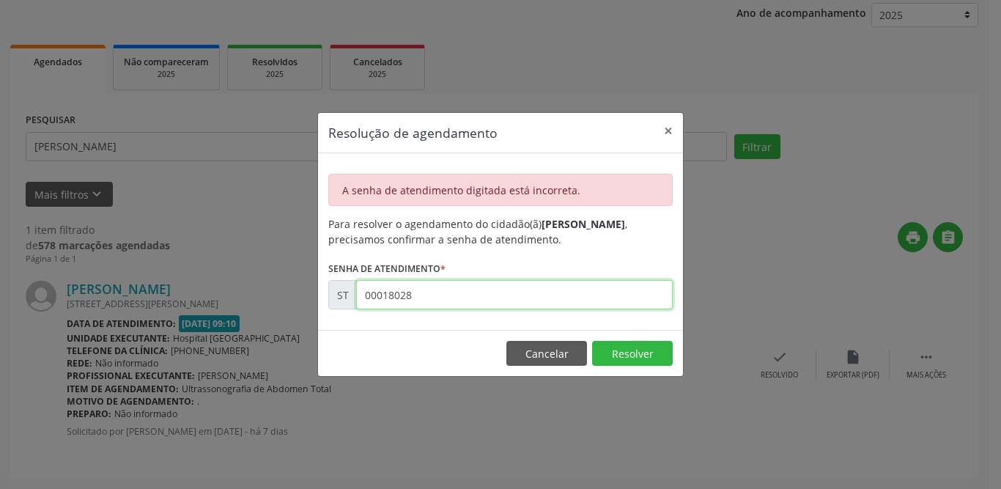
click at [465, 289] on input "00018028" at bounding box center [514, 294] width 317 height 29
type input "00018038"
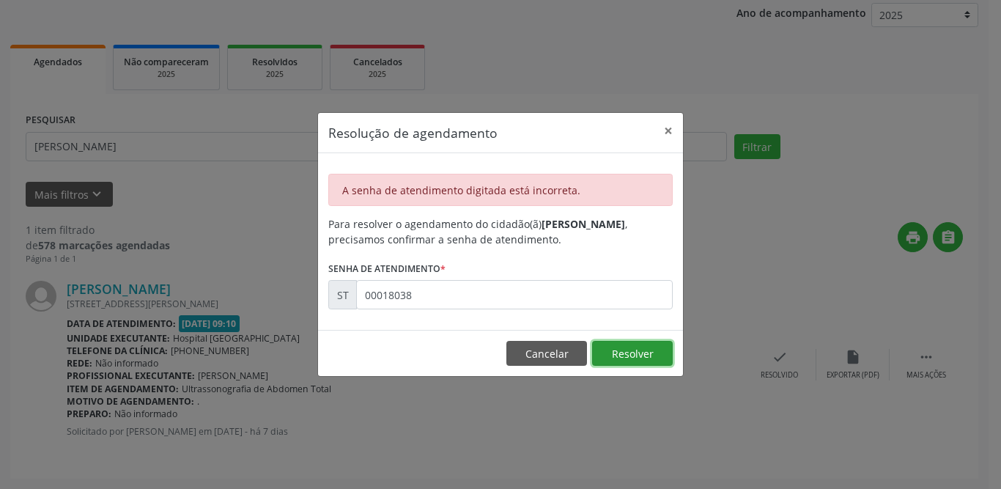
click at [631, 351] on button "Resolver" at bounding box center [632, 353] width 81 height 25
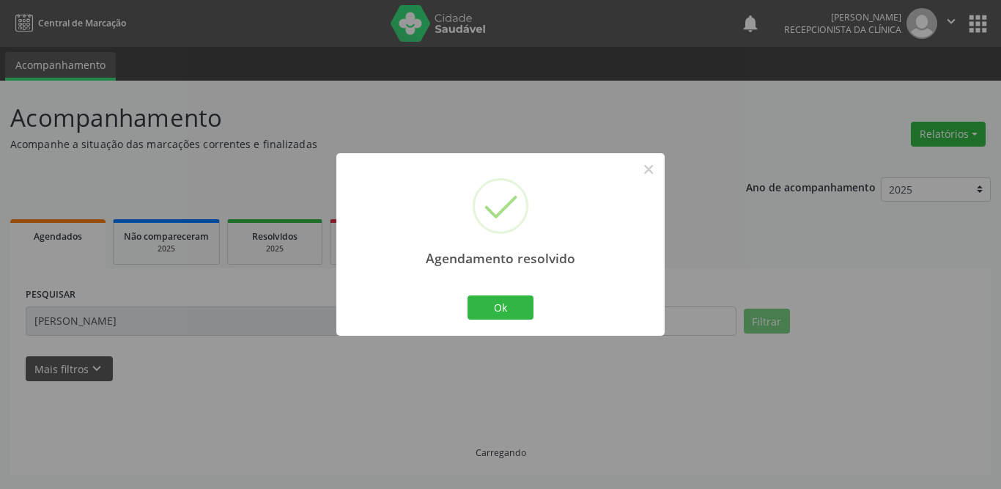
scroll to position [0, 0]
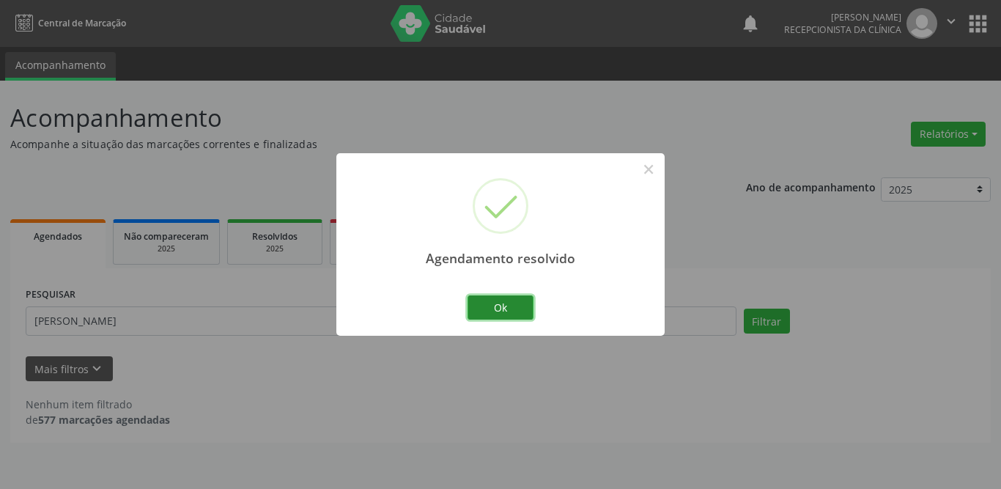
click at [509, 297] on button "Ok" at bounding box center [500, 307] width 66 height 25
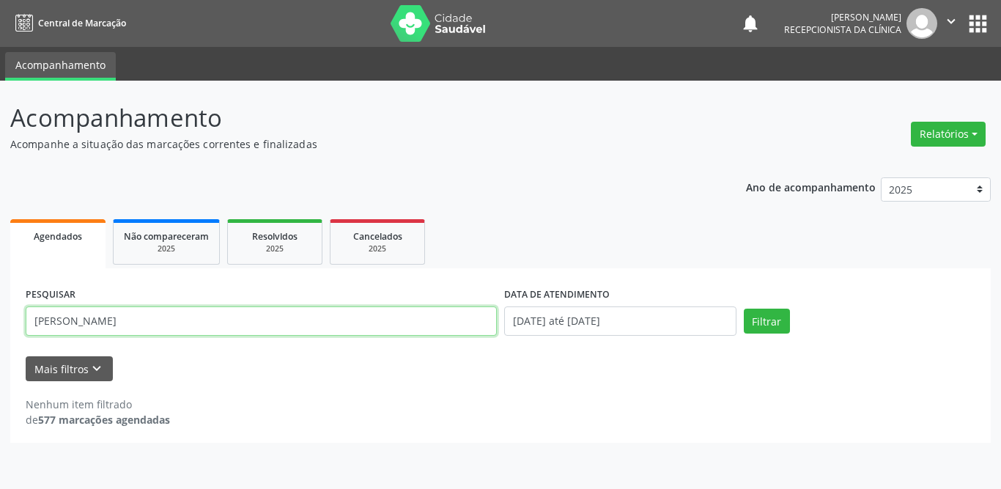
drag, startPoint x: 163, startPoint y: 328, endPoint x: 0, endPoint y: 327, distance: 163.4
click at [0, 327] on div "Acompanhamento Acompanhe a situação das marcações correntes e finalizadas Relat…" at bounding box center [500, 285] width 1001 height 408
